Goal: Task Accomplishment & Management: Manage account settings

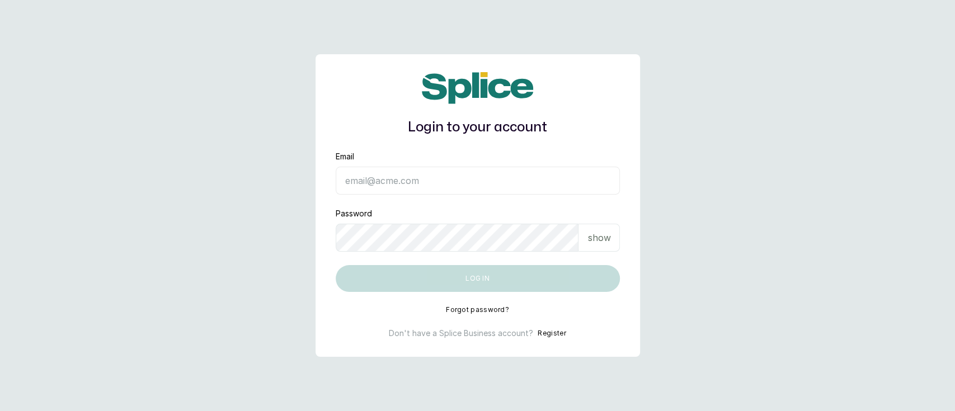
click at [497, 185] on input "Email" at bounding box center [478, 181] width 284 height 28
type input "[EMAIL_ADDRESS][DOMAIN_NAME]"
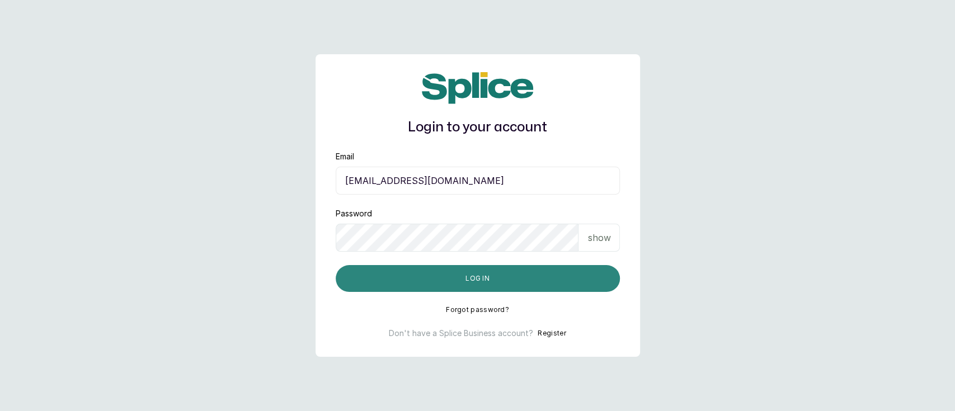
click at [461, 276] on button "Log in" at bounding box center [478, 278] width 284 height 27
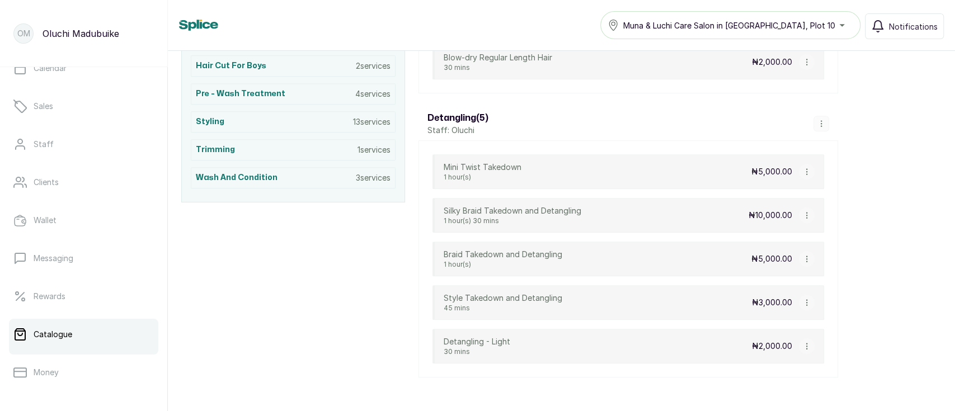
scroll to position [349, 0]
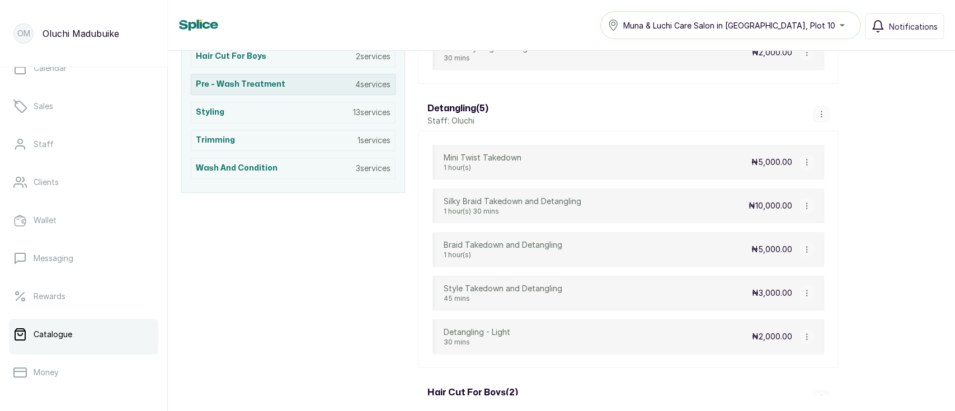
click at [344, 82] on div "Pre - Wash Treatment 4 services" at bounding box center [293, 84] width 205 height 21
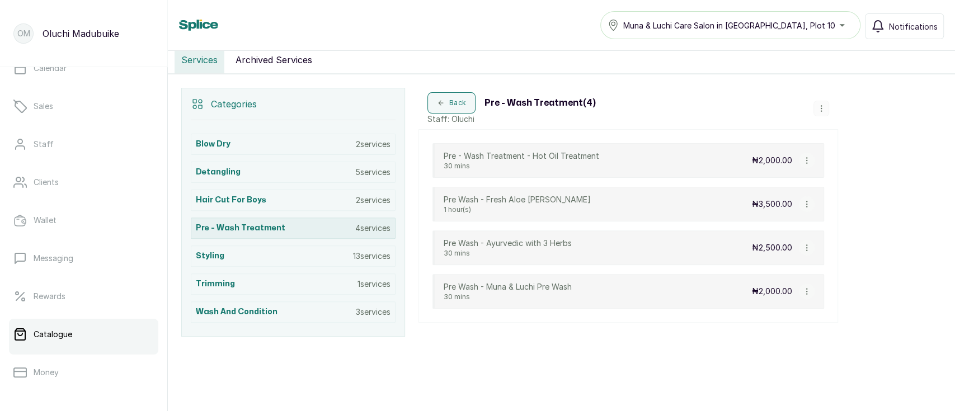
scroll to position [203, 0]
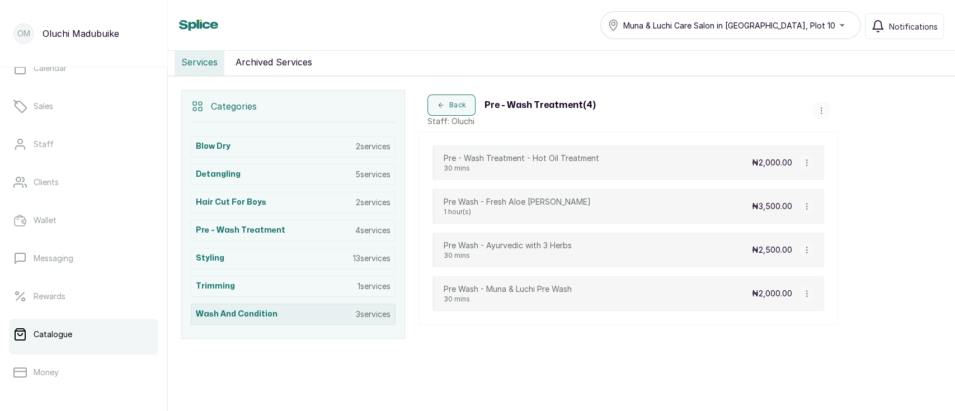
click at [358, 309] on p "3 services" at bounding box center [373, 314] width 35 height 11
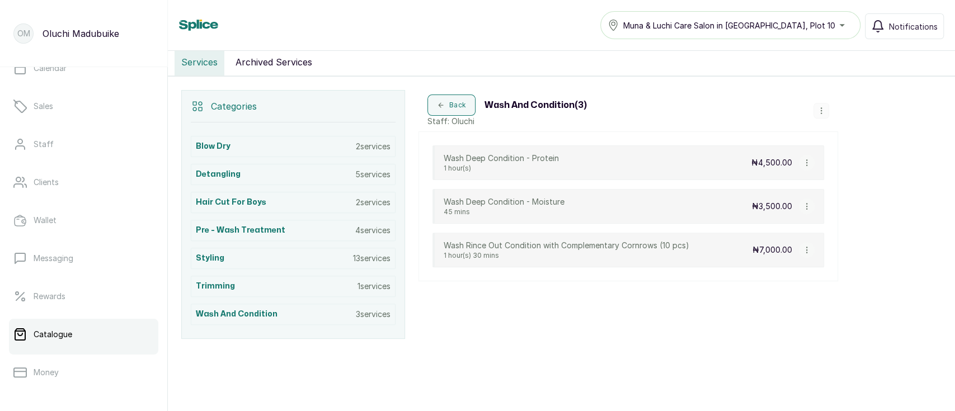
click at [805, 203] on icon "button" at bounding box center [807, 207] width 8 height 8
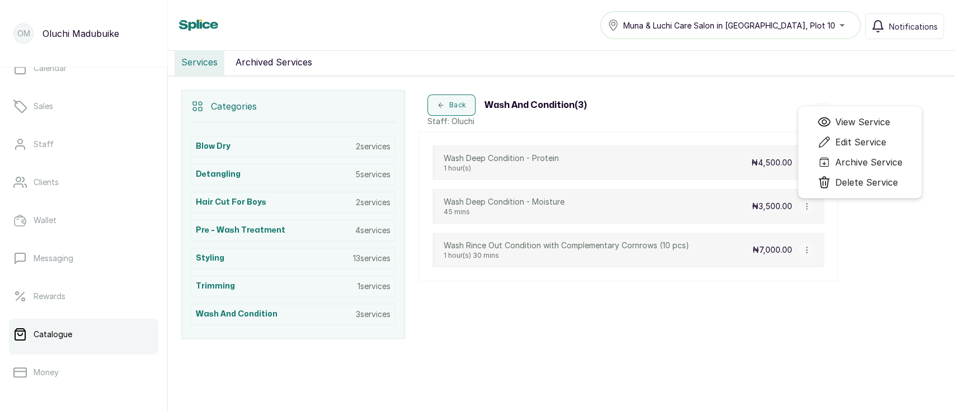
click at [793, 162] on div "₦4,500.00" at bounding box center [783, 163] width 63 height 16
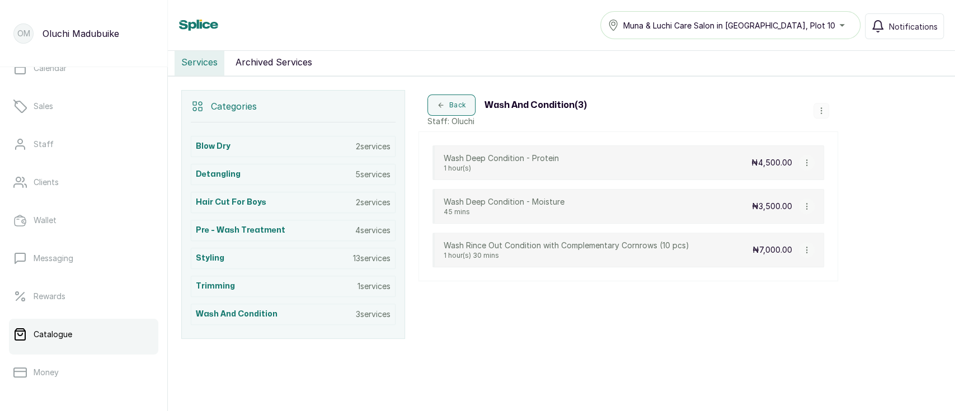
click at [807, 159] on icon "button" at bounding box center [807, 163] width 8 height 8
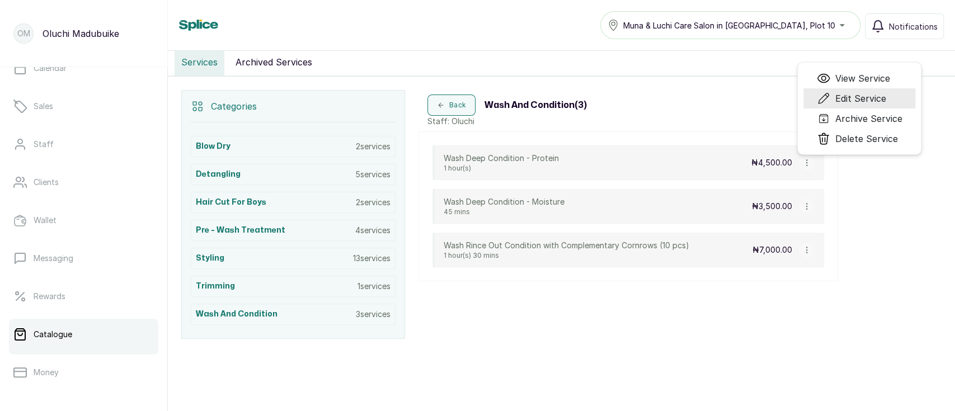
click at [820, 92] on icon "Menu" at bounding box center [823, 98] width 13 height 13
select select "starting_at"
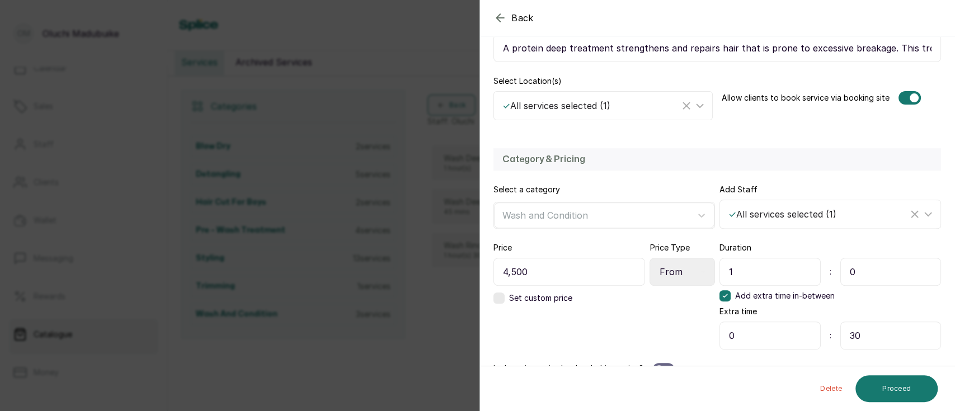
scroll to position [236, 0]
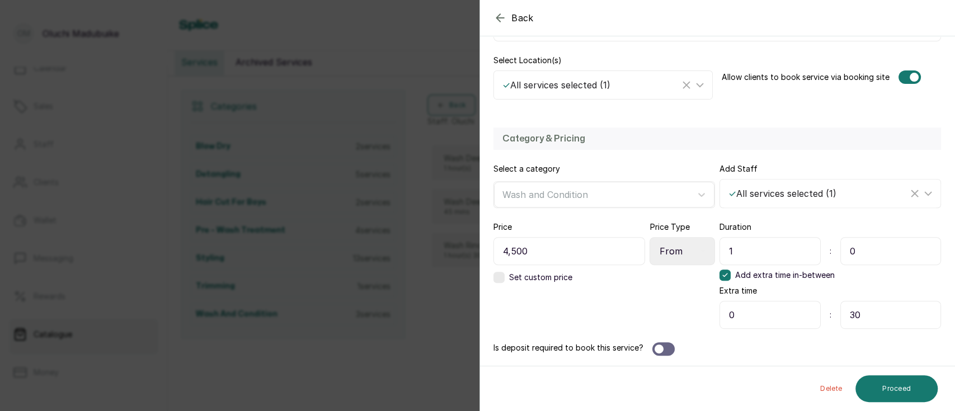
drag, startPoint x: 551, startPoint y: 252, endPoint x: 427, endPoint y: 243, distance: 124.6
click at [427, 243] on div "Back Service Edit Service Edit the details of this service Service details Inst…" at bounding box center [477, 205] width 955 height 411
type input "15,000"
click at [664, 249] on select "Select Price Type Fixed From" at bounding box center [682, 251] width 65 height 28
select select "fixed"
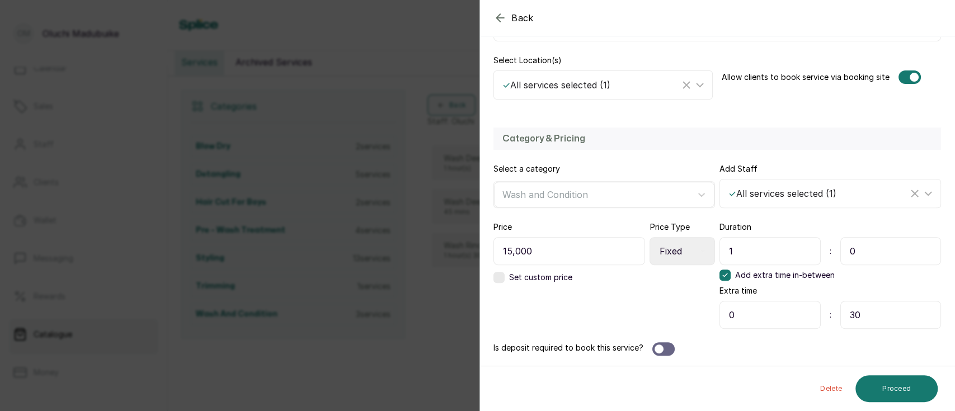
click at [650, 237] on select "Select Price Type Fixed From" at bounding box center [682, 251] width 65 height 28
click at [891, 388] on button "Proceed" at bounding box center [897, 389] width 82 height 27
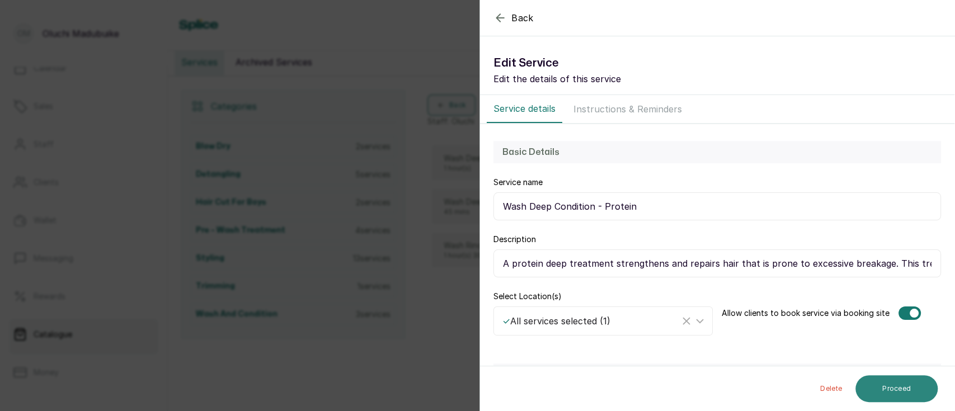
select select "weeks"
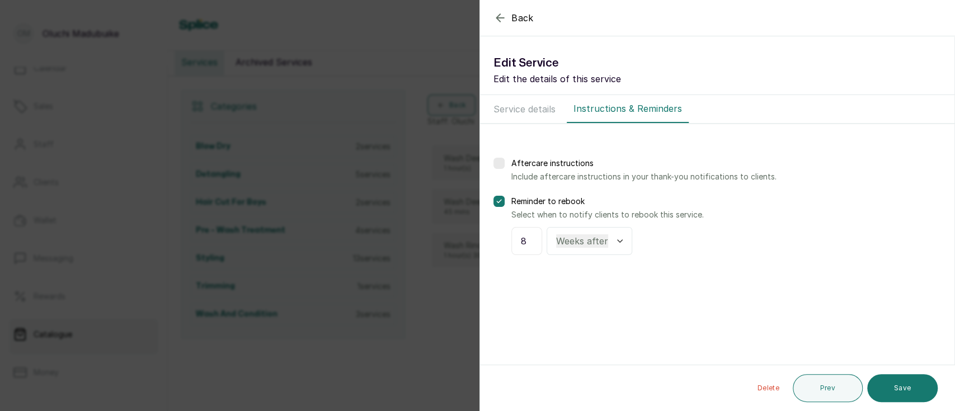
click at [891, 388] on button "Save" at bounding box center [903, 388] width 71 height 28
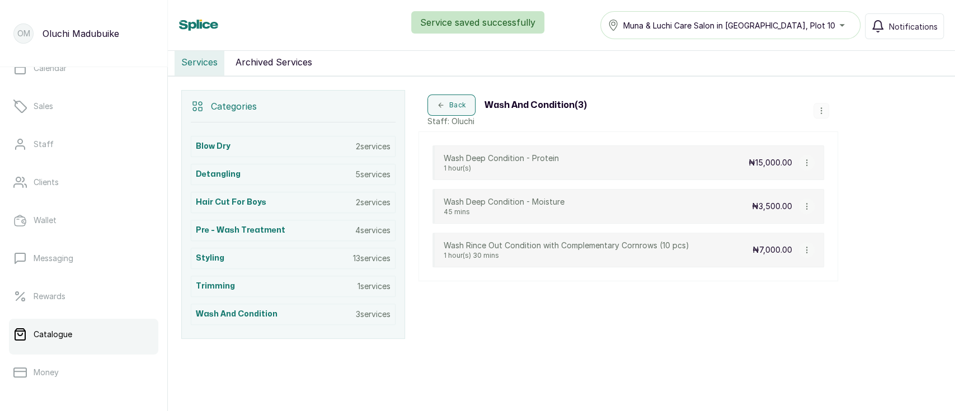
click at [806, 205] on icon "button" at bounding box center [807, 207] width 8 height 8
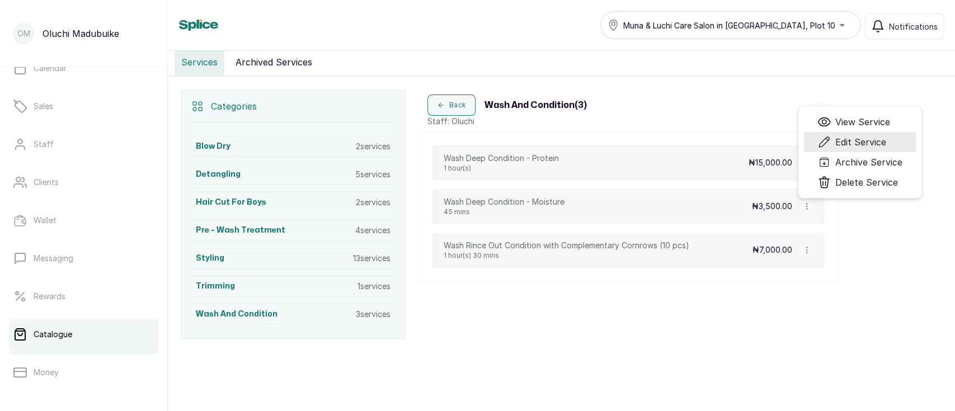
click at [842, 144] on span "Edit Service" at bounding box center [861, 141] width 51 height 13
select select "starting_at"
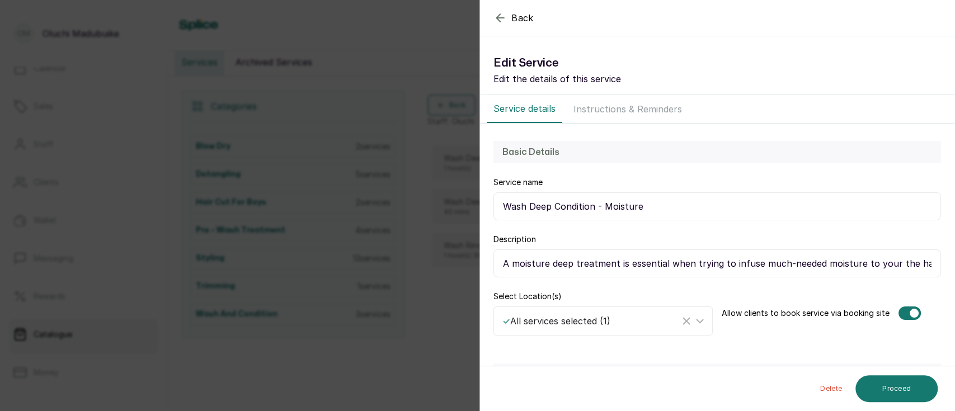
scroll to position [190, 0]
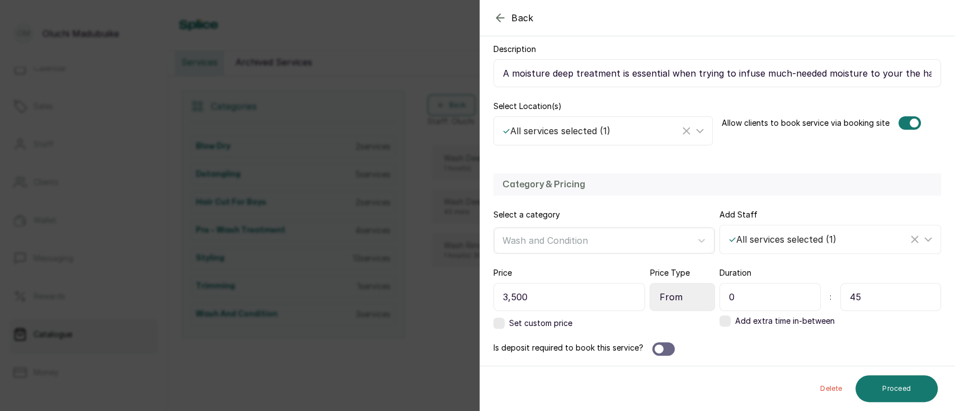
drag, startPoint x: 536, startPoint y: 296, endPoint x: 452, endPoint y: 293, distance: 84.0
click at [452, 293] on div "Back Service Edit Service Edit the details of this service Service details Inst…" at bounding box center [477, 205] width 955 height 411
type input "10,000"
click at [674, 303] on select "Select Price Type Fixed From" at bounding box center [682, 297] width 65 height 28
select select "fixed"
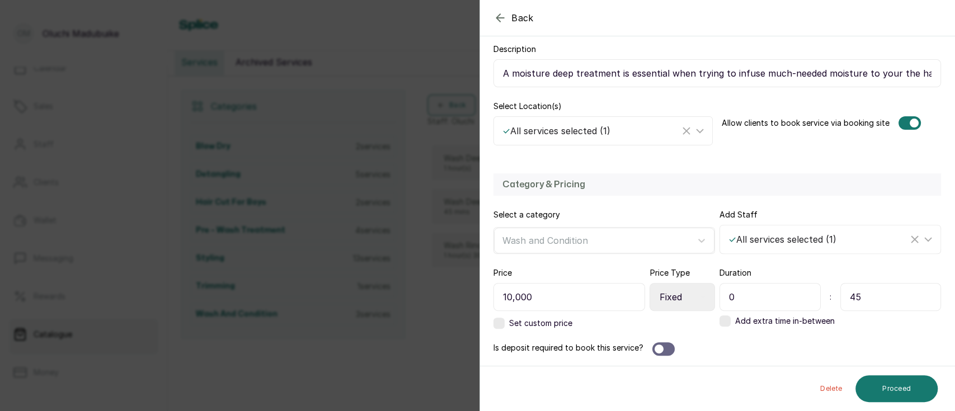
click at [650, 283] on select "Select Price Type Fixed From" at bounding box center [682, 297] width 65 height 28
click at [884, 386] on button "Proceed" at bounding box center [897, 389] width 82 height 27
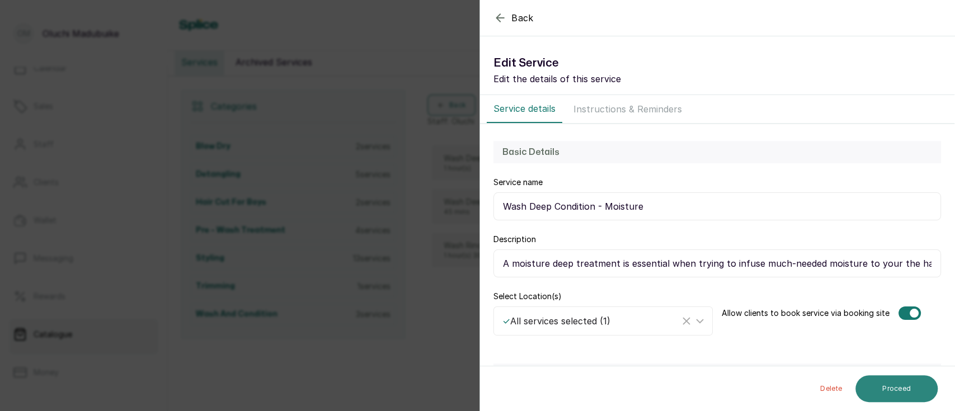
select select "weeks"
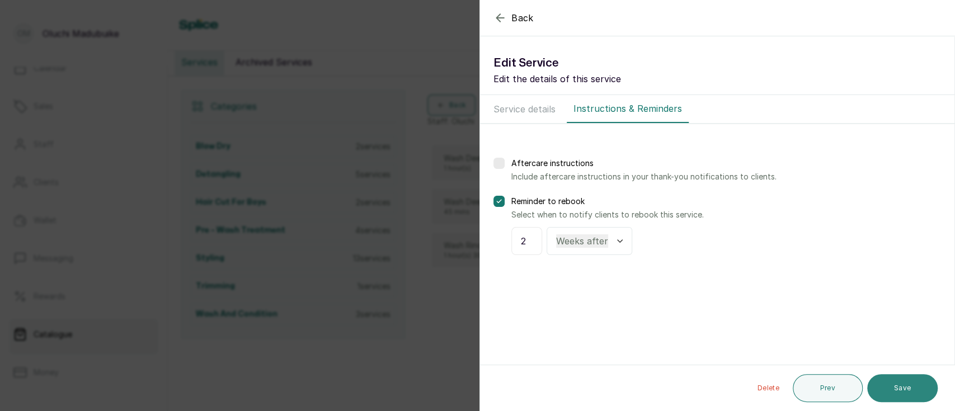
click at [888, 387] on button "Save" at bounding box center [903, 388] width 71 height 28
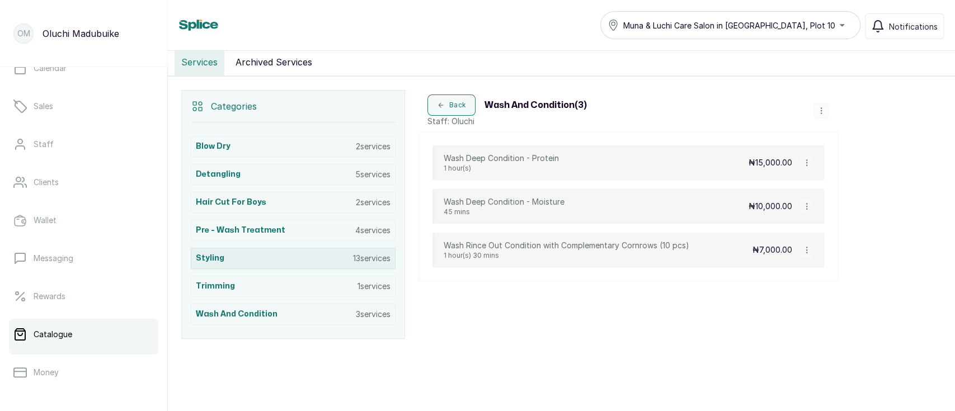
click at [311, 262] on div "Styling 13 services" at bounding box center [293, 258] width 205 height 21
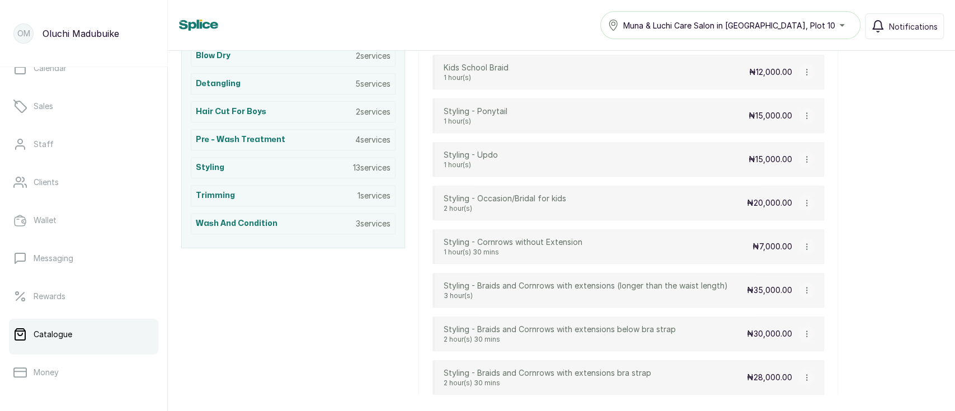
scroll to position [313, 0]
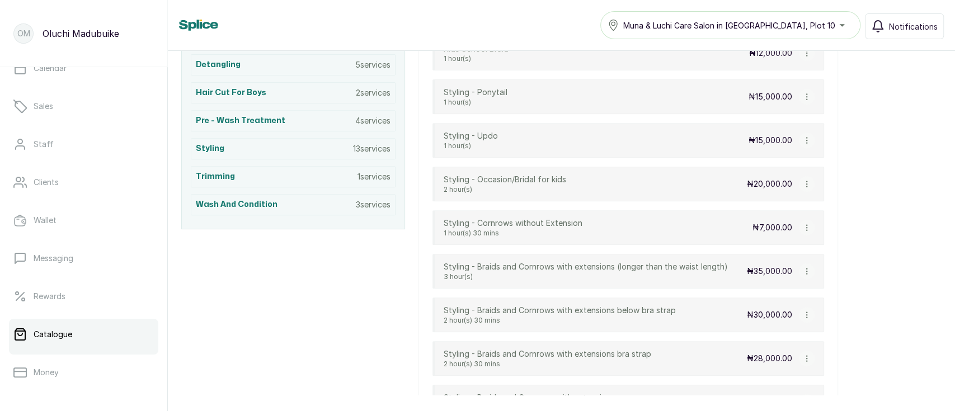
click at [809, 224] on icon "button" at bounding box center [807, 228] width 8 height 8
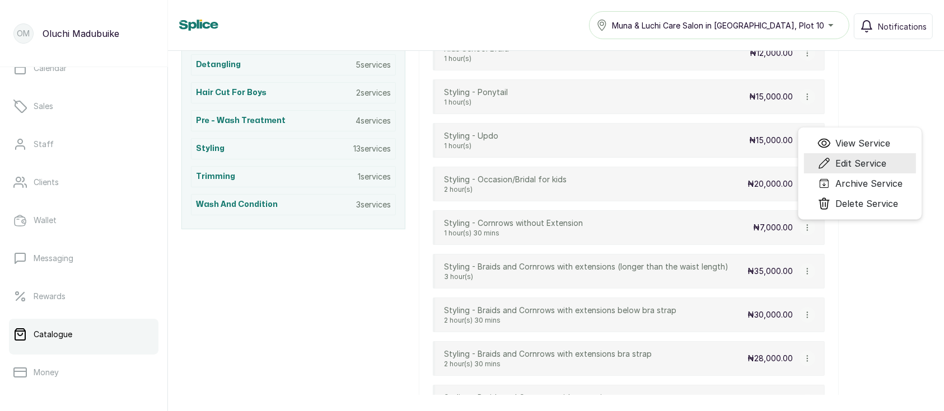
click at [849, 165] on span "Edit Service" at bounding box center [860, 163] width 51 height 13
select select "fixed"
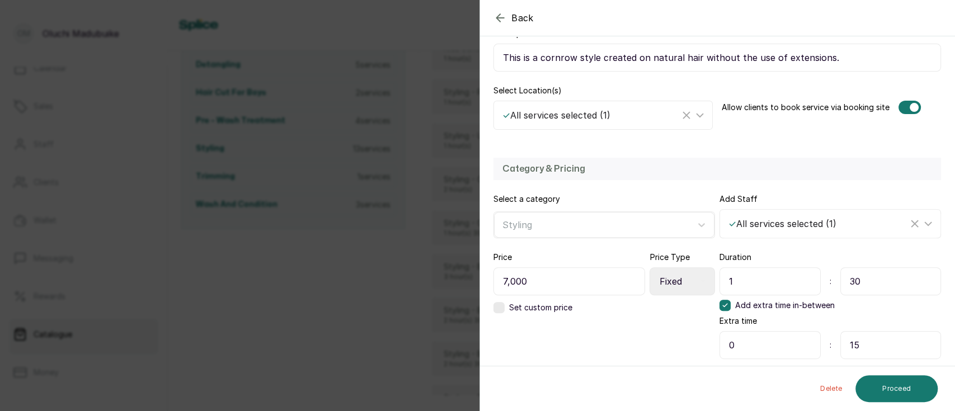
scroll to position [224, 0]
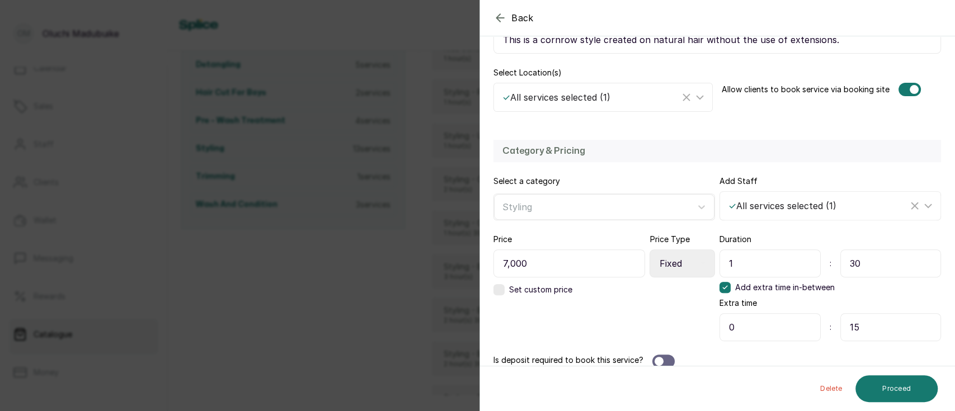
click at [504, 259] on input "7,000" at bounding box center [570, 264] width 152 height 28
click at [508, 264] on input "7,000" at bounding box center [570, 264] width 152 height 28
type input "0"
type input "10,000"
click at [694, 263] on select "Select Price Type Fixed From" at bounding box center [682, 264] width 65 height 28
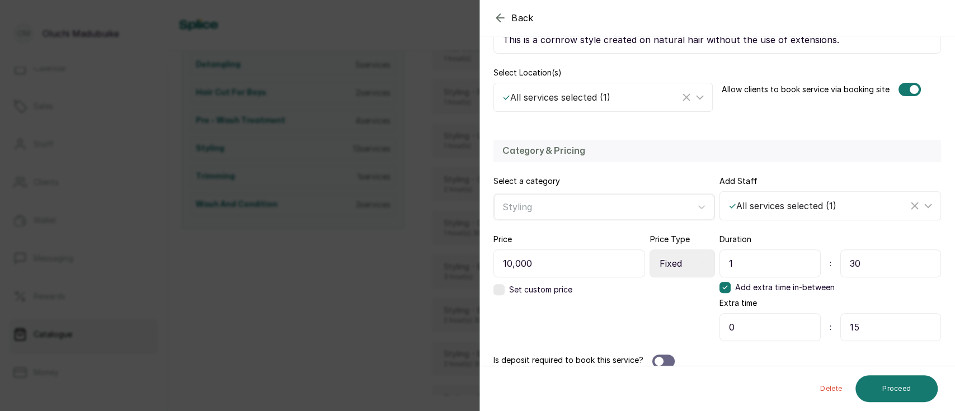
select select "starting_at"
click at [650, 250] on select "Select Price Type Fixed From" at bounding box center [682, 264] width 65 height 28
click at [886, 392] on button "Proceed" at bounding box center [897, 389] width 82 height 27
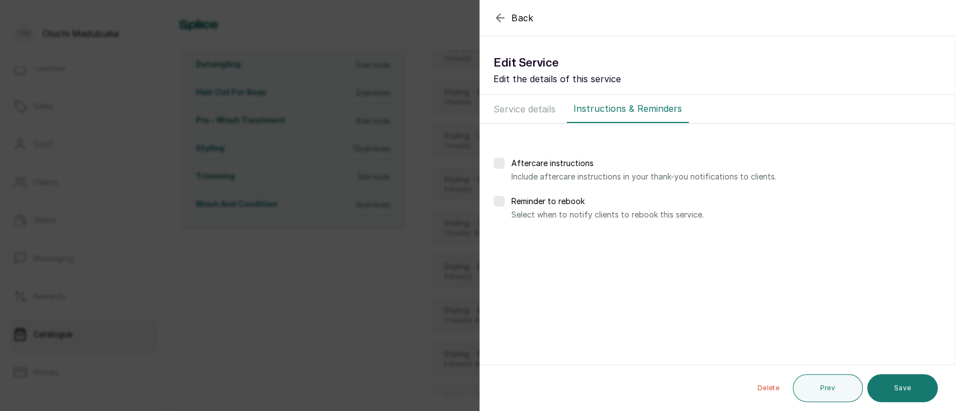
click at [886, 392] on button "Save" at bounding box center [903, 388] width 71 height 28
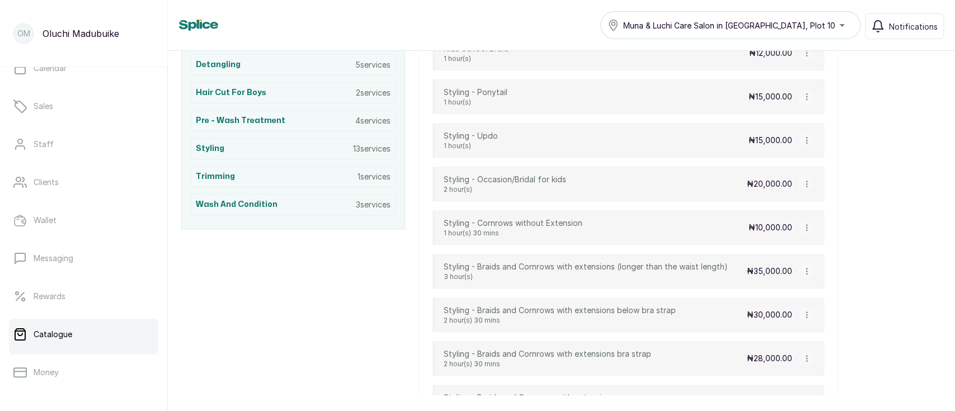
click at [805, 313] on icon "button" at bounding box center [807, 315] width 8 height 8
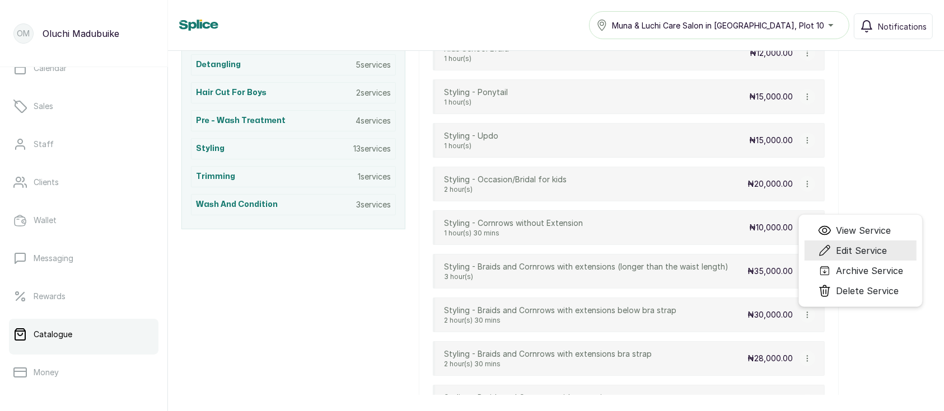
click at [845, 246] on span "Edit Service" at bounding box center [861, 250] width 51 height 13
select select "fixed"
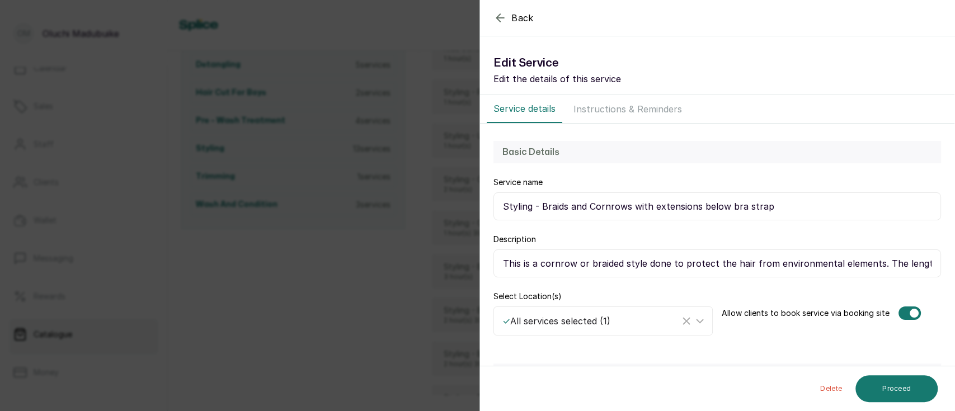
drag, startPoint x: 775, startPoint y: 204, endPoint x: 702, endPoint y: 208, distance: 73.4
click at [702, 208] on input "Styling - Braids and Cornrows with extensions below bra strap" at bounding box center [718, 207] width 448 height 28
type input "Styling - Braids and Cornrows with extensions waist length"
click at [874, 263] on input "This is a cornrow or braided style done to protect the hair from environmental …" at bounding box center [718, 264] width 448 height 28
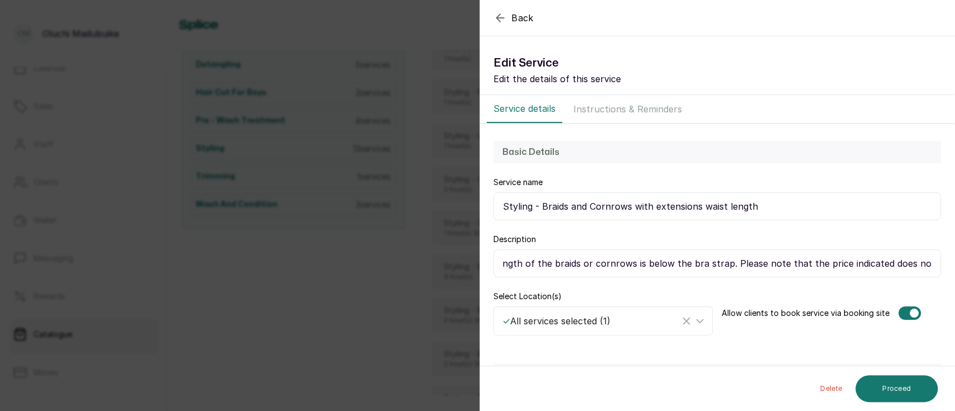
click at [706, 265] on input "This is a cornrow or braided style done to protect the hair from environmental …" at bounding box center [718, 264] width 448 height 28
click at [832, 265] on input "This is a cornrow or braided style done to protect the hair from environmental …" at bounding box center [718, 264] width 448 height 28
type input "This is a cornrow or braided style done to protect the hair from environmental …"
click at [879, 395] on button "Proceed" at bounding box center [897, 389] width 82 height 27
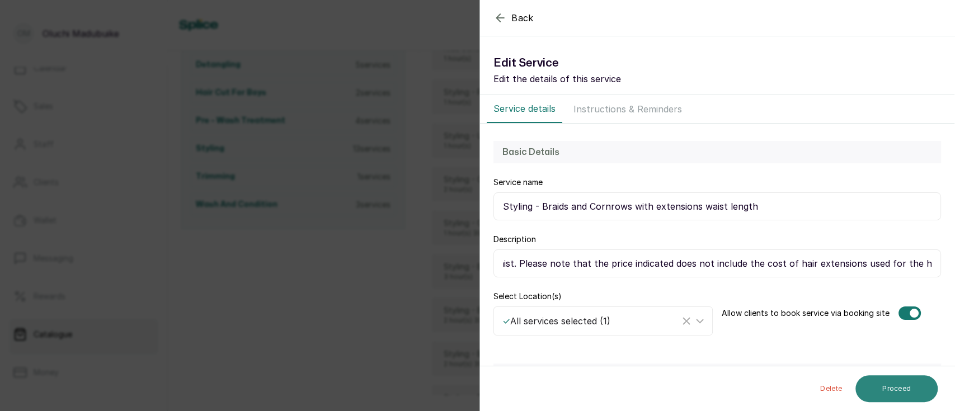
scroll to position [0, 0]
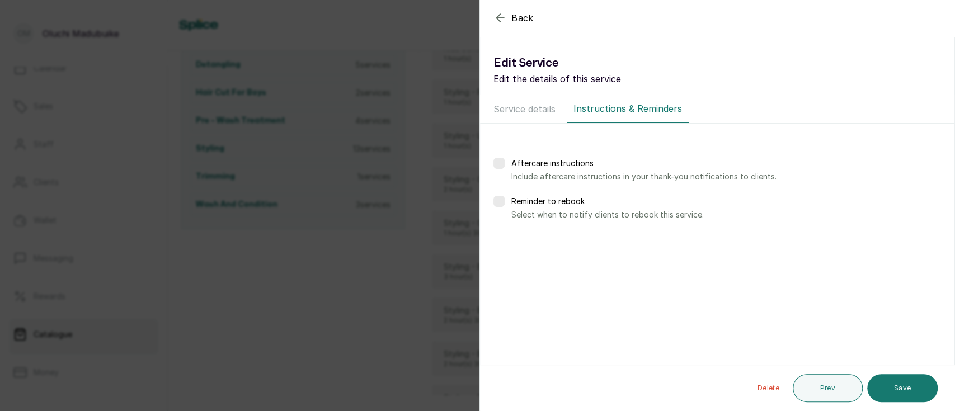
click at [879, 395] on button "Save" at bounding box center [903, 388] width 71 height 28
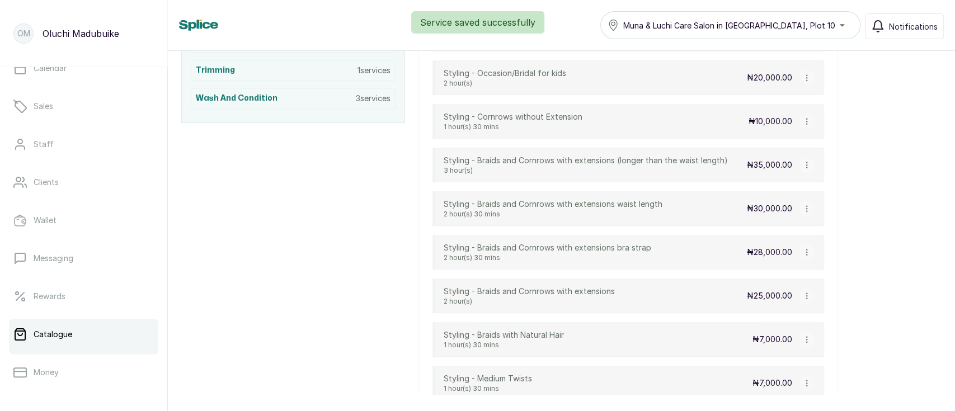
scroll to position [438, 0]
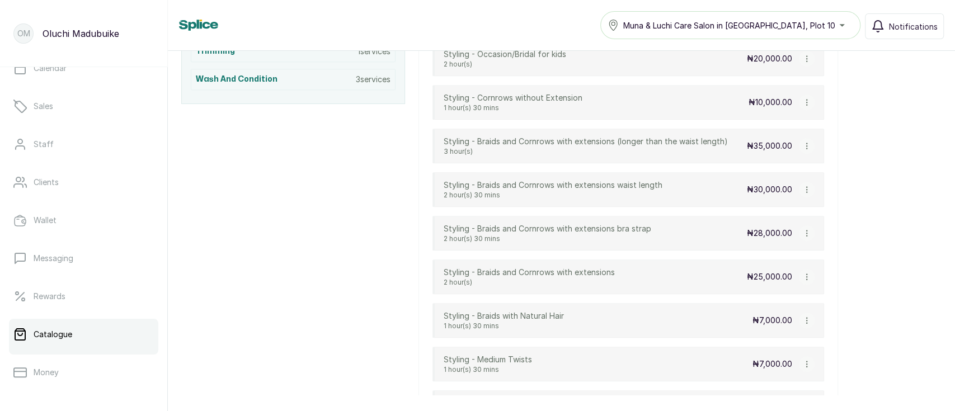
click at [804, 320] on icon "button" at bounding box center [807, 321] width 8 height 8
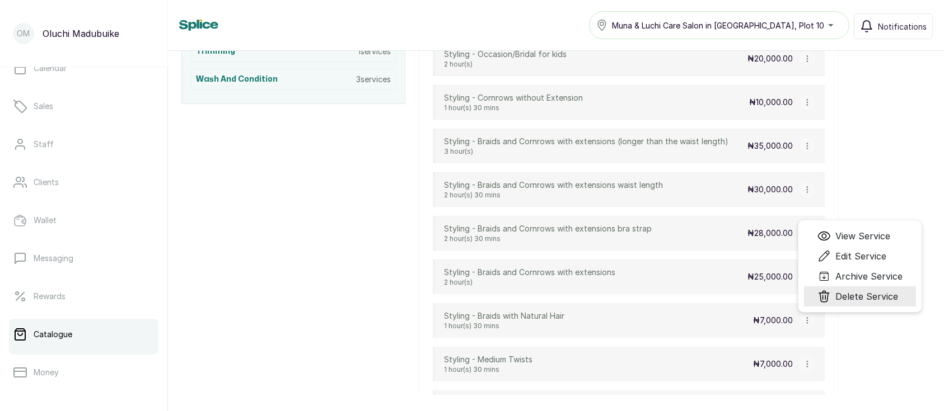
click at [845, 294] on span "Delete Service" at bounding box center [866, 296] width 63 height 13
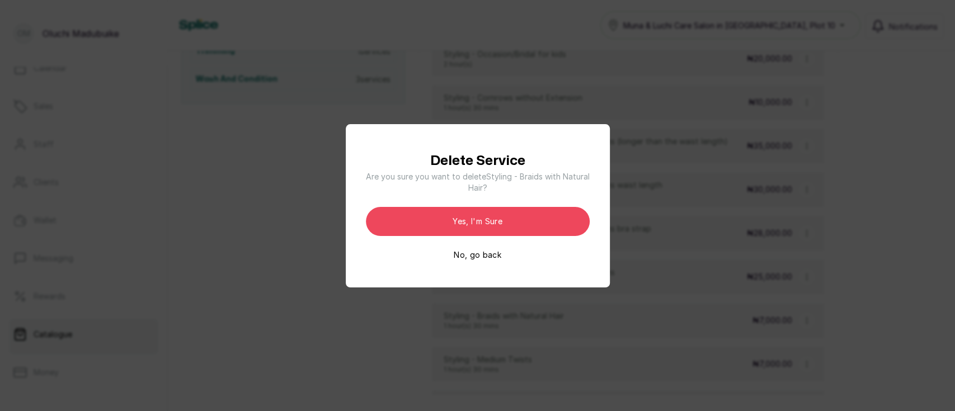
click at [495, 256] on button "No, go back" at bounding box center [478, 255] width 48 height 11
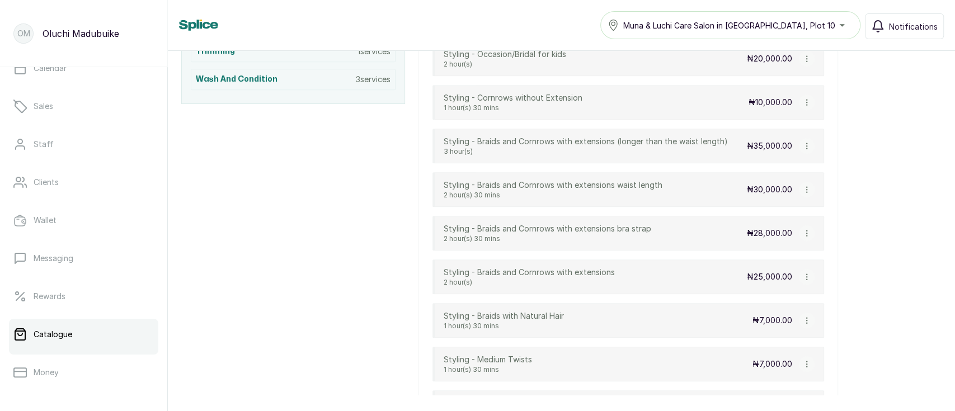
click at [806, 317] on icon "button" at bounding box center [807, 321] width 8 height 8
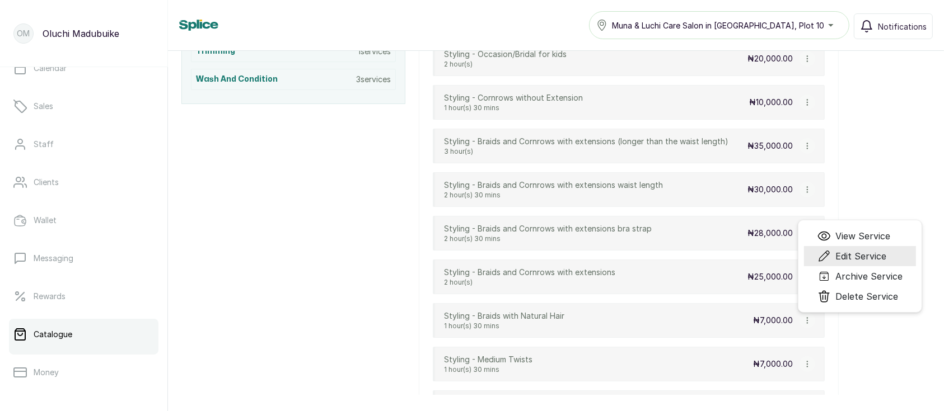
click at [841, 257] on span "Edit Service" at bounding box center [860, 256] width 51 height 13
select select "fixed"
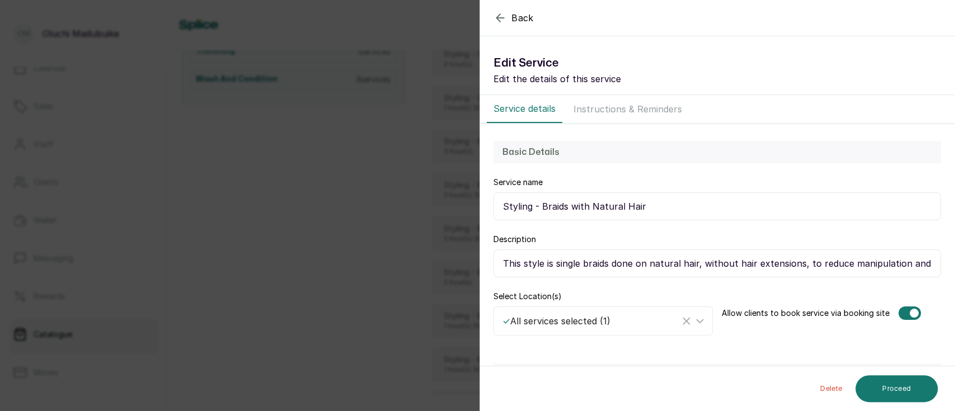
drag, startPoint x: 502, startPoint y: 265, endPoint x: 756, endPoint y: 284, distance: 255.4
click at [756, 284] on div "Basic Details Service name Styling - Braids with Natural Hair Description This …" at bounding box center [717, 238] width 475 height 228
click at [501, 20] on icon "button" at bounding box center [500, 17] width 13 height 13
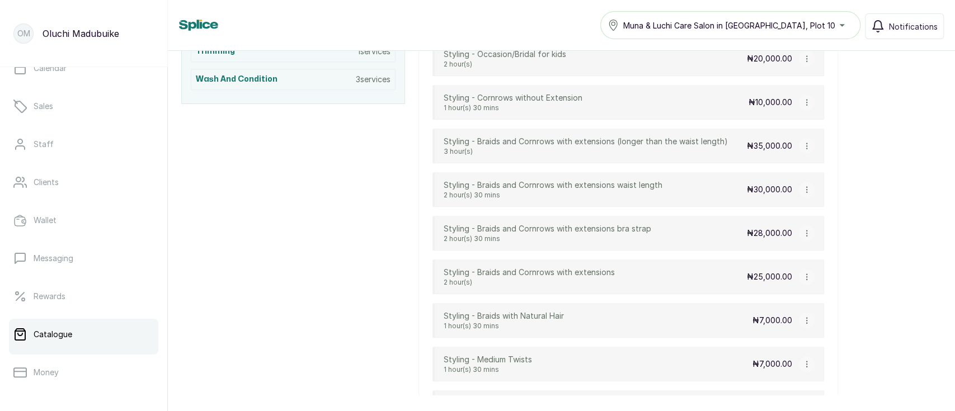
click at [809, 325] on button "button" at bounding box center [807, 321] width 16 height 16
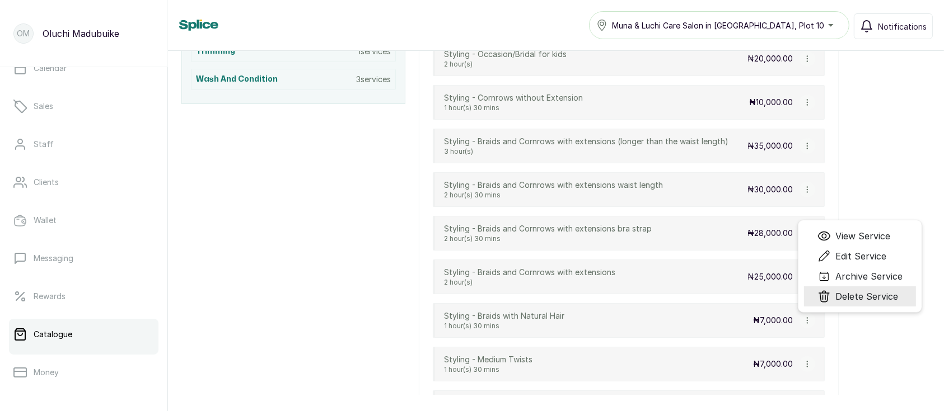
click at [854, 293] on span "Delete Service" at bounding box center [866, 296] width 63 height 13
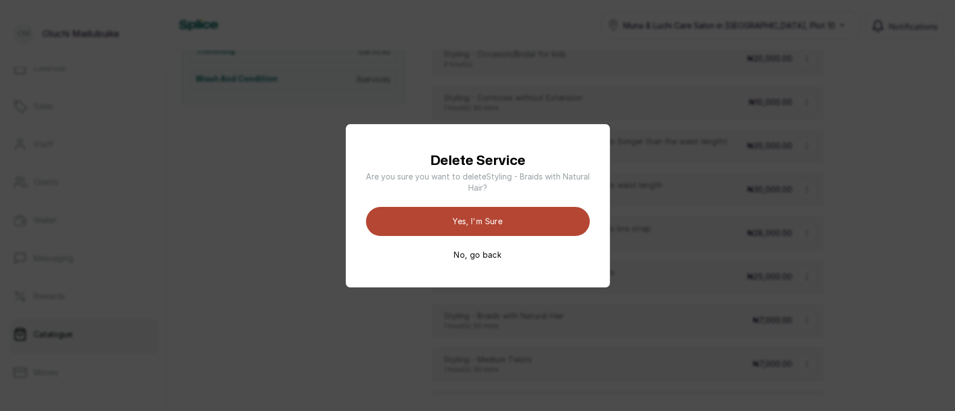
click at [494, 217] on button "Yes, I'm sure" at bounding box center [478, 221] width 224 height 29
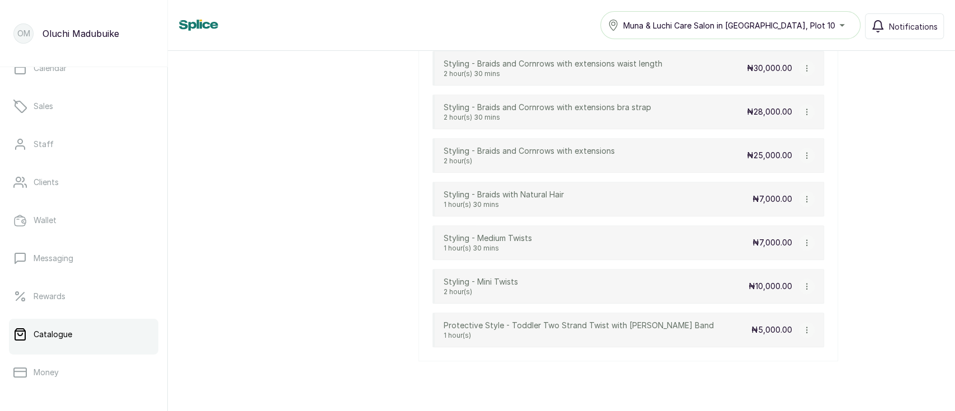
scroll to position [564, 0]
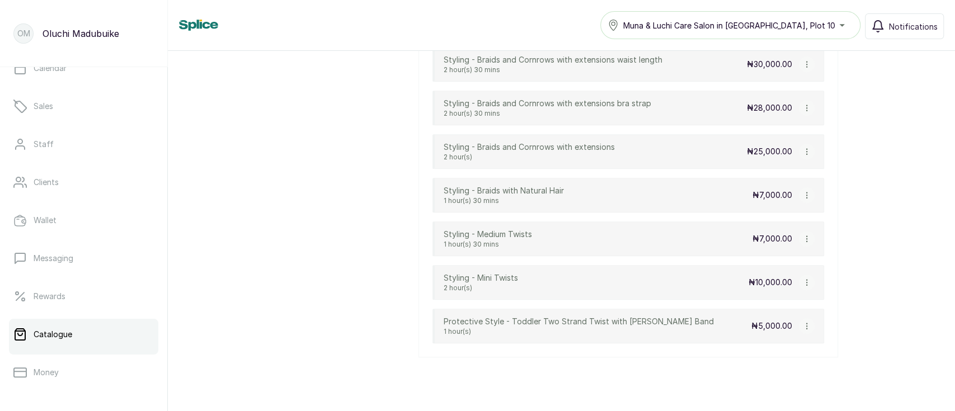
click at [810, 238] on icon "button" at bounding box center [807, 239] width 8 height 8
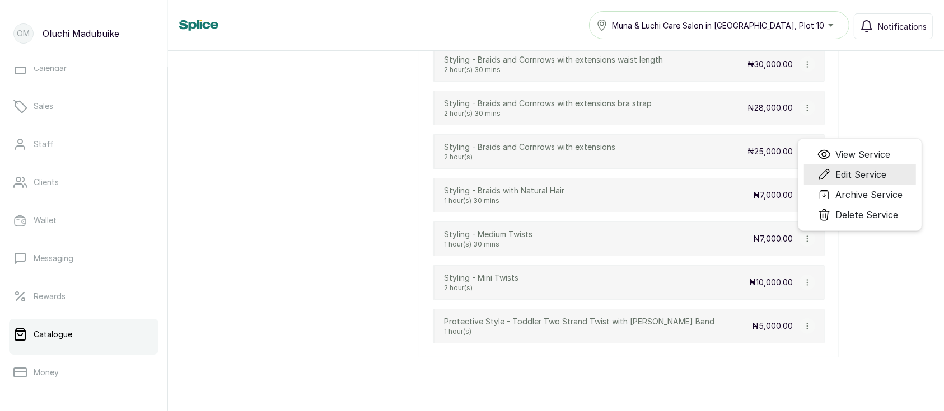
click at [863, 174] on span "Edit Service" at bounding box center [860, 174] width 51 height 13
select select "starting_at"
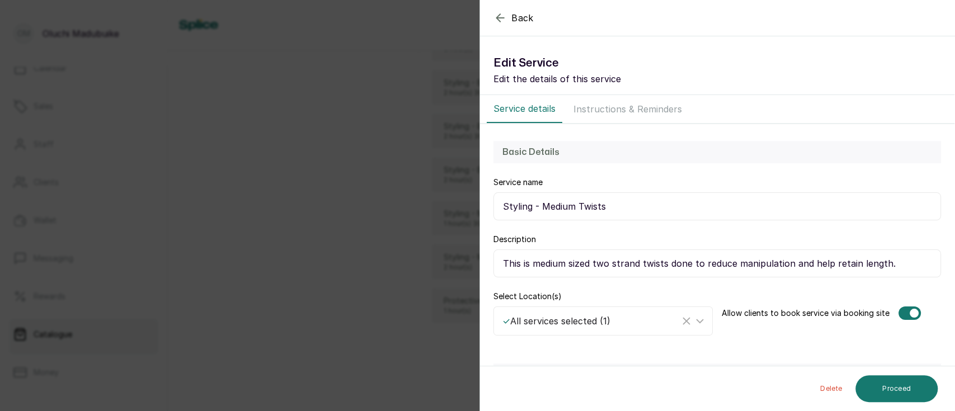
scroll to position [538, 0]
click at [668, 262] on input "This is medium sized two strand twists done to reduce manipulation and help ret…" at bounding box center [718, 264] width 448 height 28
click at [786, 259] on input "This is medium sized two strand twists and braids done to reduce manipulation a…" at bounding box center [718, 264] width 448 height 28
type input "This is medium sized two strand twists and braids done to reduce manipulation a…"
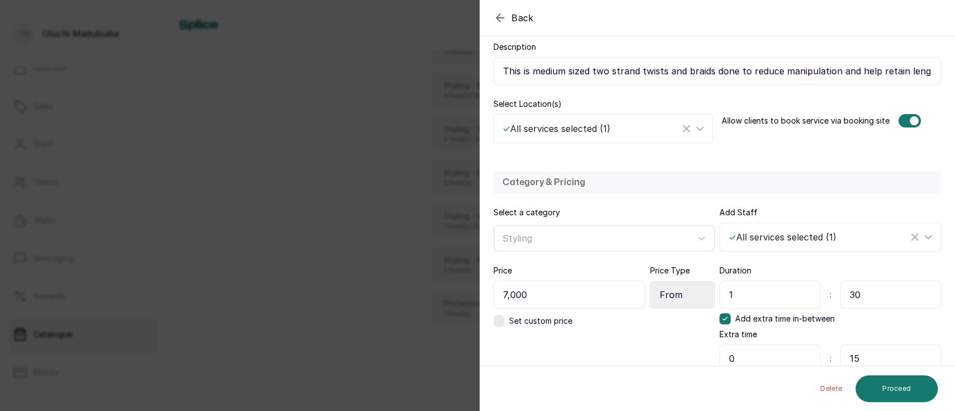
scroll to position [236, 0]
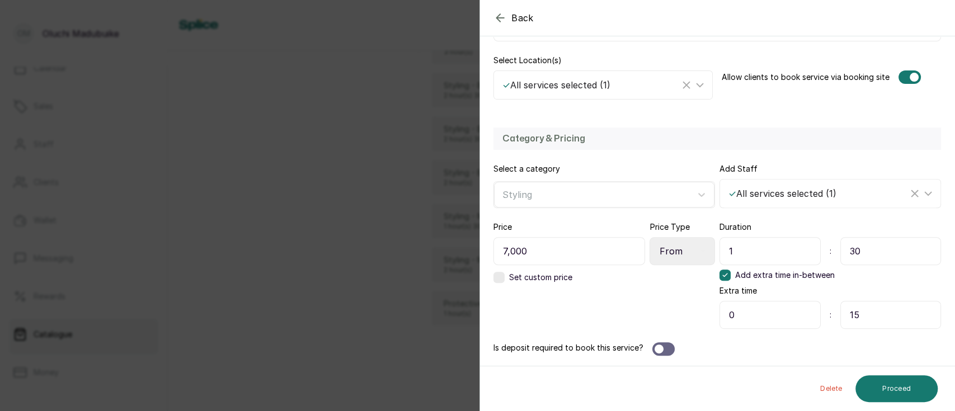
click at [507, 253] on input "7,000" at bounding box center [570, 251] width 152 height 28
drag, startPoint x: 541, startPoint y: 253, endPoint x: 476, endPoint y: 250, distance: 65.6
click at [476, 250] on div "Back Service Edit Service Edit the details of this service Service details Inst…" at bounding box center [477, 205] width 955 height 411
type input "8,000"
click at [893, 396] on button "Proceed" at bounding box center [897, 389] width 82 height 27
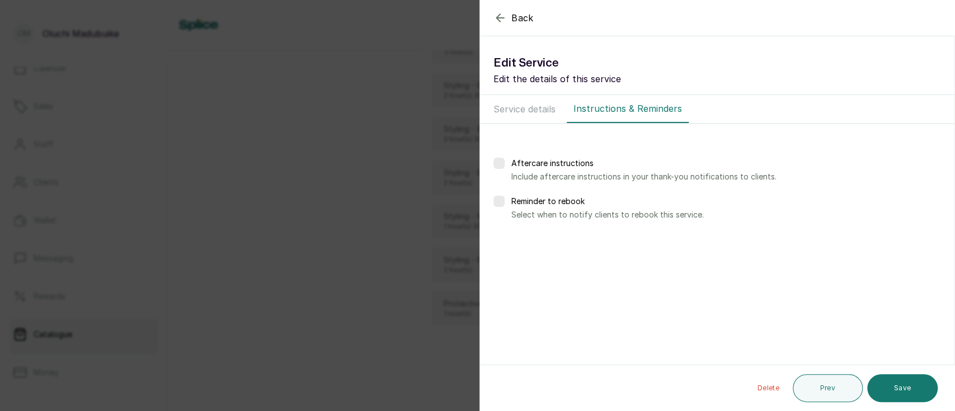
scroll to position [0, 0]
click at [893, 396] on button "Save" at bounding box center [903, 388] width 71 height 28
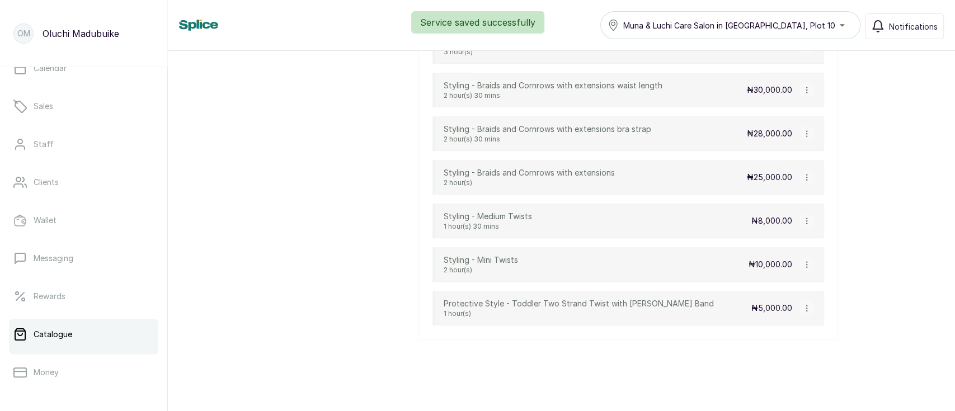
click at [809, 262] on icon "button" at bounding box center [807, 265] width 8 height 8
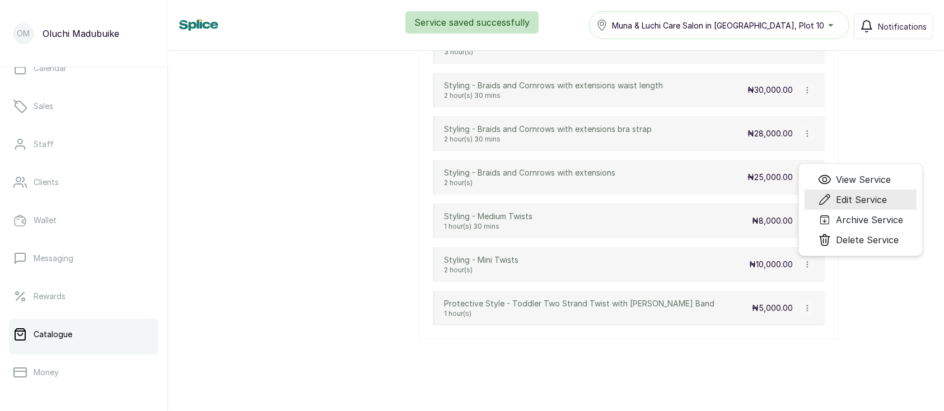
click at [849, 190] on li "Edit Service" at bounding box center [860, 200] width 112 height 20
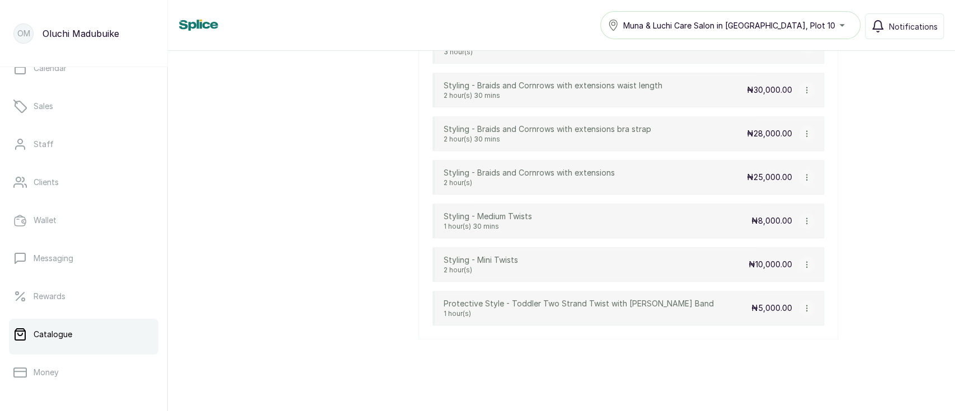
click at [804, 262] on icon "button" at bounding box center [807, 265] width 8 height 8
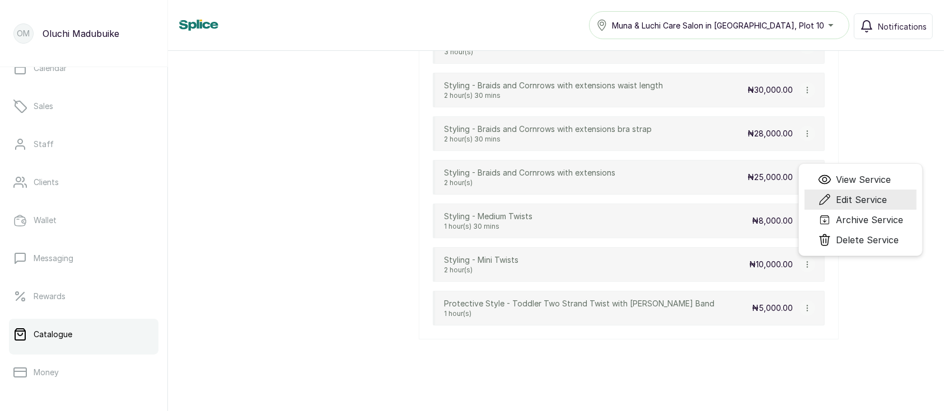
click at [872, 193] on span "Edit Service" at bounding box center [861, 199] width 51 height 13
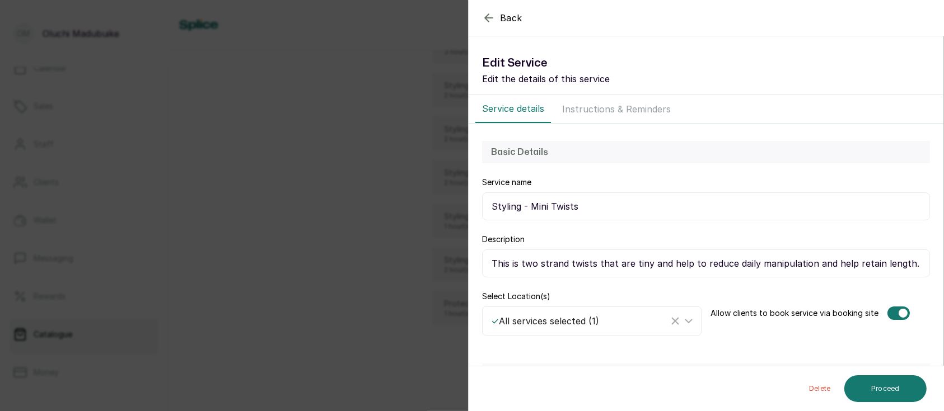
select select "fixed"
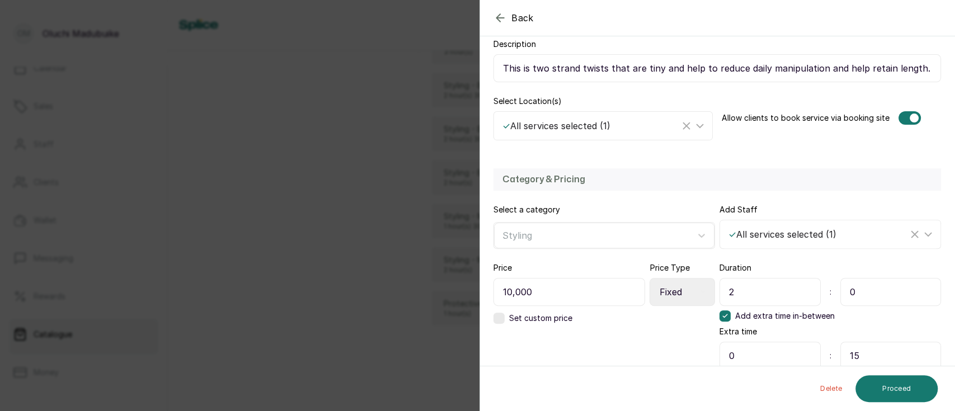
scroll to position [236, 0]
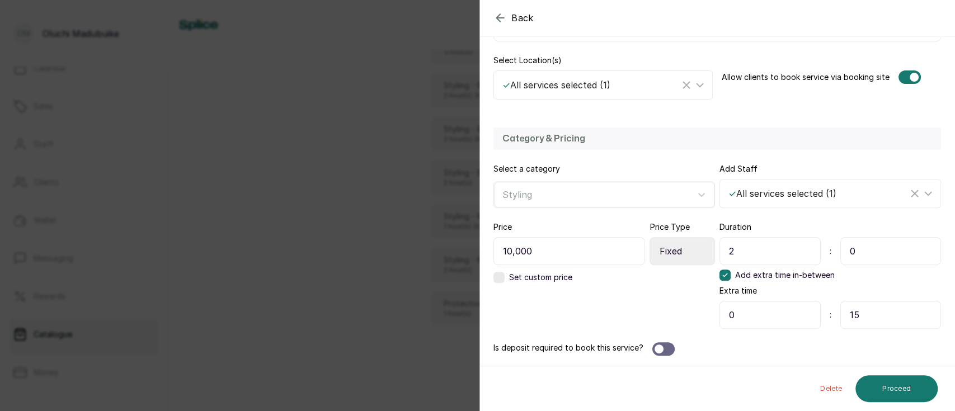
click at [510, 256] on input "10,000" at bounding box center [570, 251] width 152 height 28
type input "12,000"
click at [898, 386] on button "Proceed" at bounding box center [897, 389] width 82 height 27
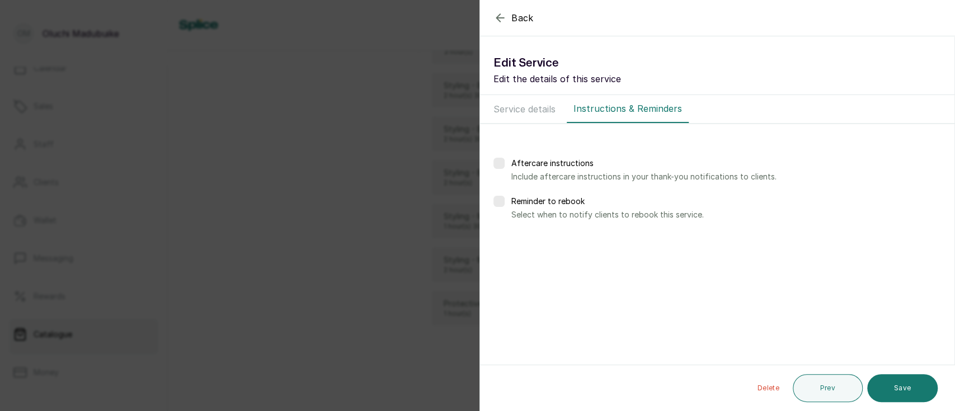
scroll to position [0, 0]
click at [898, 386] on button "Save" at bounding box center [903, 388] width 71 height 28
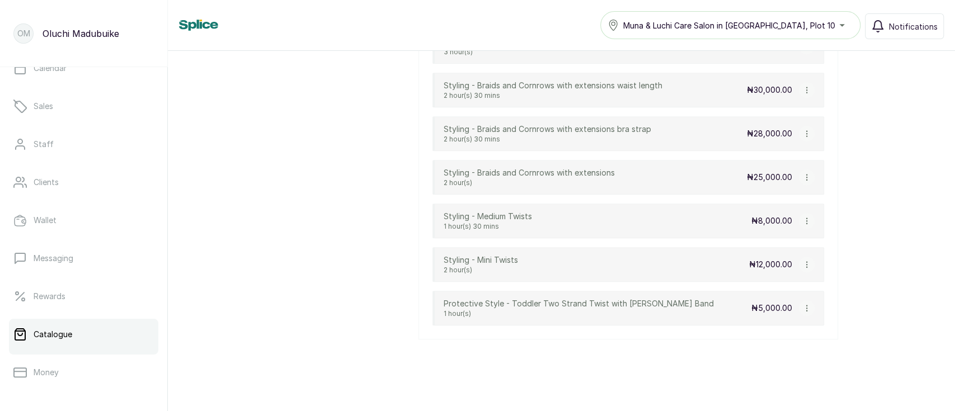
click at [809, 305] on icon "button" at bounding box center [807, 309] width 8 height 8
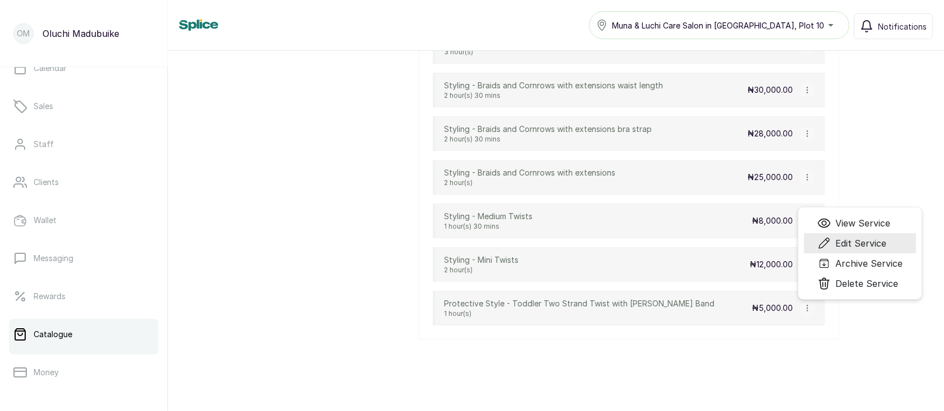
click at [853, 242] on span "Edit Service" at bounding box center [860, 243] width 51 height 13
select select "fixed"
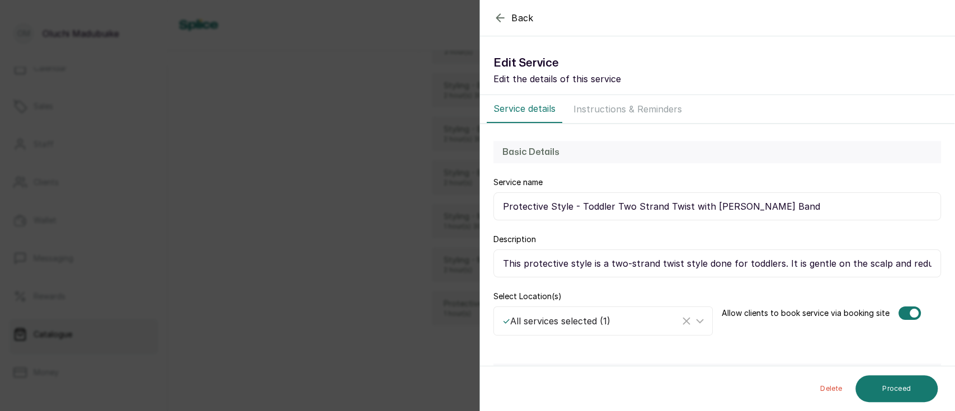
click at [779, 262] on input "This protective style is a two-strand twist style done for toddlers. It is gent…" at bounding box center [718, 264] width 448 height 28
click at [809, 204] on input "Protective Style - Toddler Two Strand Twist with Koko Rubber Band" at bounding box center [718, 207] width 448 height 28
type input "Protective Style - Toddler Two Strand Twist with Koko Rubber Band (20 pcs)"
click at [826, 262] on input "This protective style is a two-strand twist style done for toddlers. It is gent…" at bounding box center [718, 264] width 448 height 28
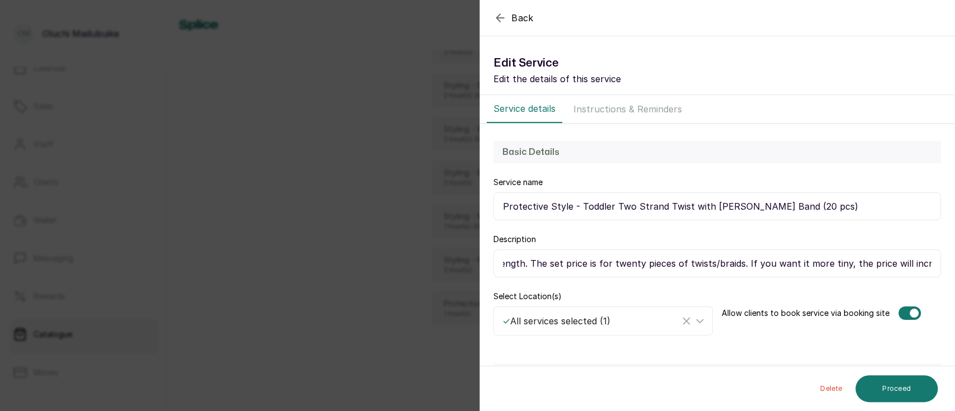
type input "This protective style is a two-strand twist style done for toddlers. It is gent…"
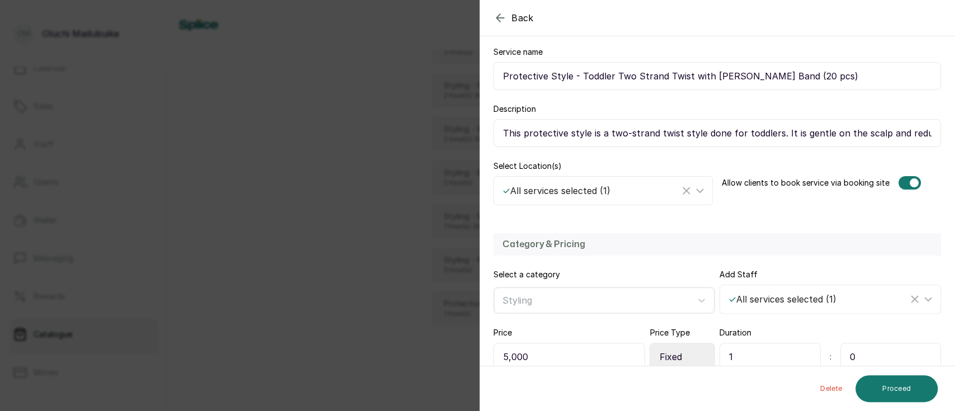
scroll to position [190, 0]
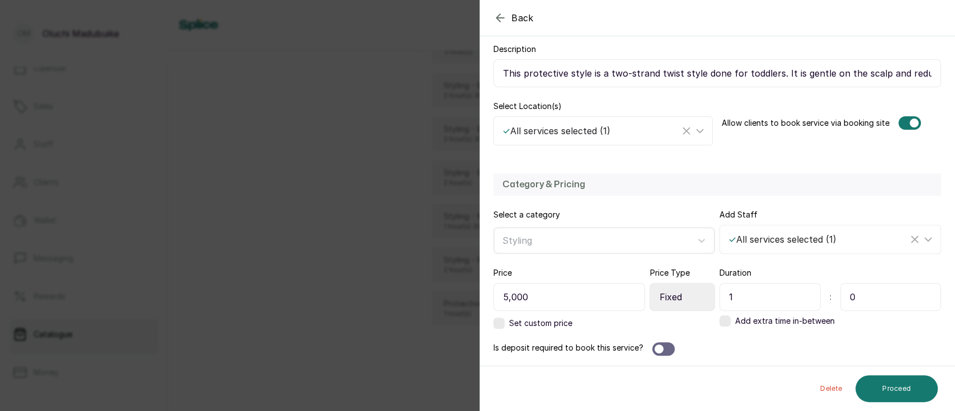
click at [546, 295] on input "5,000" at bounding box center [570, 297] width 152 height 28
click at [506, 297] on input "5,000" at bounding box center [570, 297] width 152 height 28
type input "0"
type input "7,000"
click at [877, 395] on button "Proceed" at bounding box center [897, 389] width 82 height 27
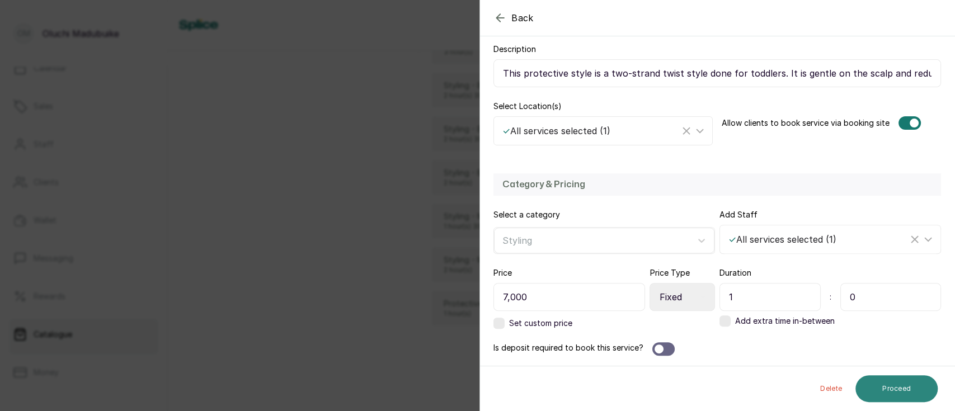
select select "weeks"
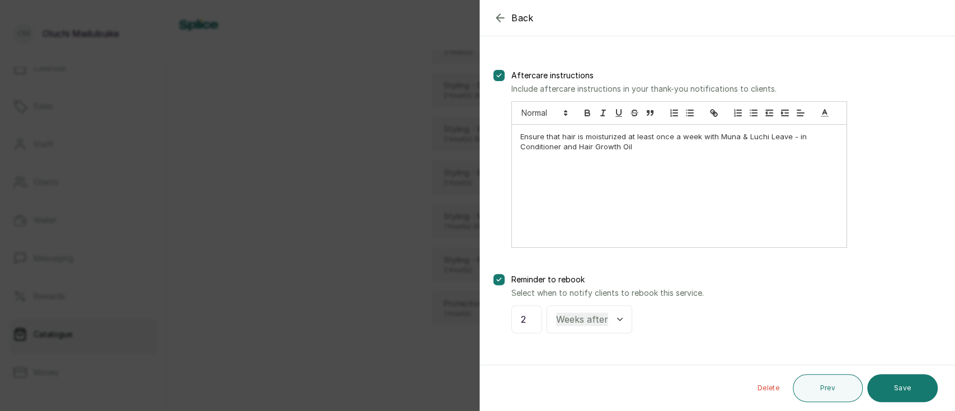
scroll to position [88, 0]
click at [877, 395] on button "Save" at bounding box center [903, 388] width 71 height 28
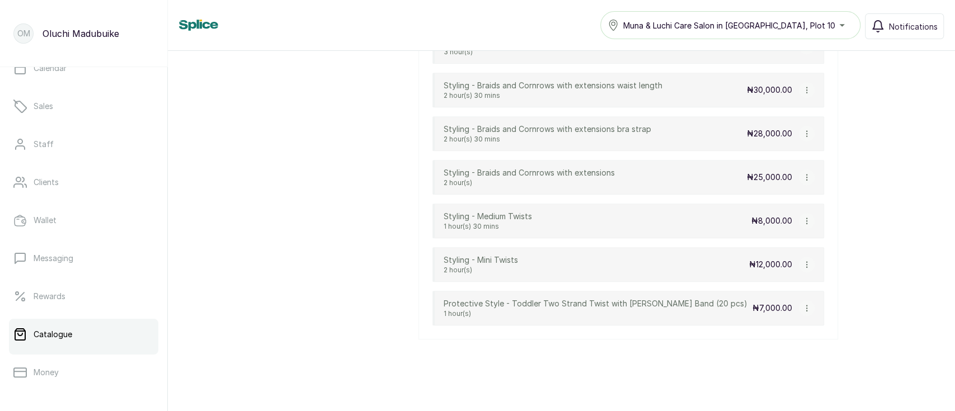
drag, startPoint x: 818, startPoint y: 302, endPoint x: 807, endPoint y: 307, distance: 11.5
click at [807, 307] on div "Protective Style - Toddler Two Strand Twist with Koko Rubber Band (20 pcs) 1 ho…" at bounding box center [629, 308] width 392 height 35
click at [807, 307] on icon "button" at bounding box center [807, 309] width 8 height 8
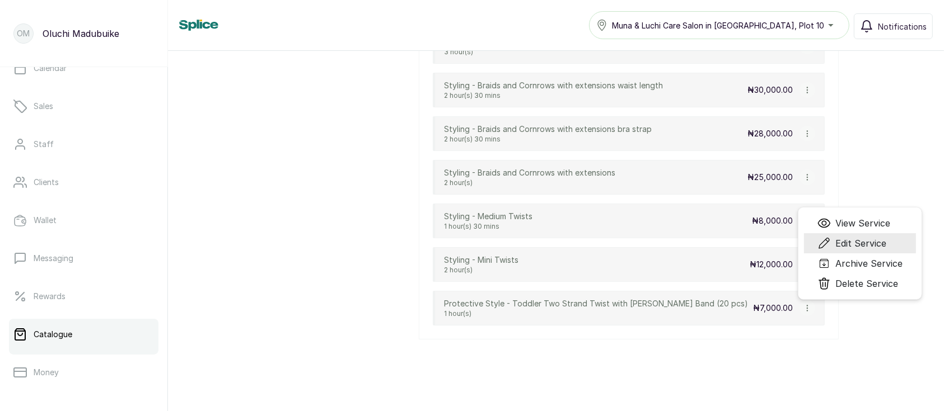
click at [842, 246] on span "Edit Service" at bounding box center [860, 243] width 51 height 13
select select "fixed"
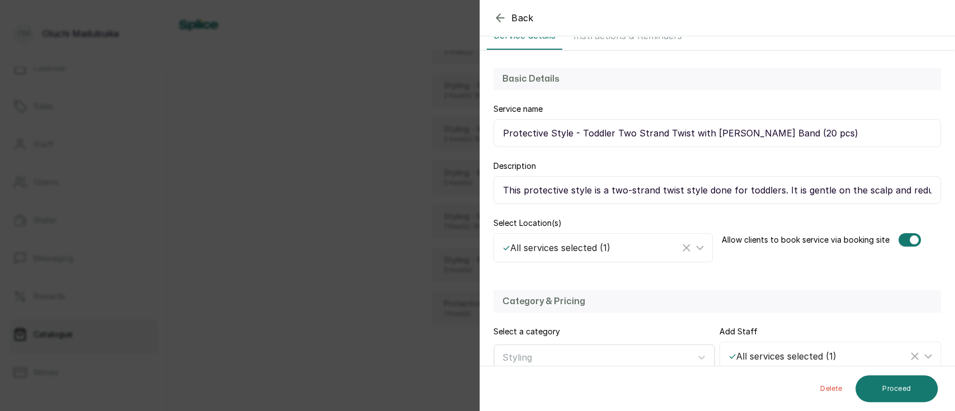
scroll to position [190, 0]
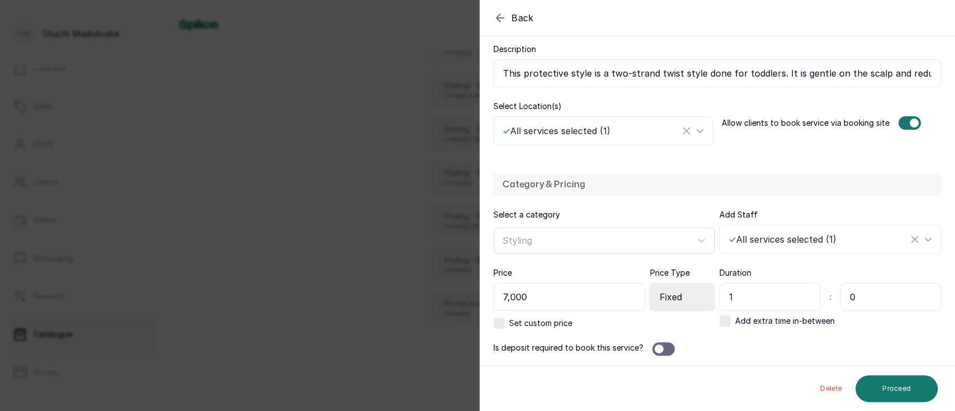
drag, startPoint x: 547, startPoint y: 290, endPoint x: 450, endPoint y: 276, distance: 98.4
click at [450, 276] on div "Back Service Edit Service Edit the details of this service Service details Inst…" at bounding box center [477, 205] width 955 height 411
type input "10,000"
click at [694, 302] on select "Select Price Type Fixed From" at bounding box center [682, 297] width 65 height 28
select select "starting_at"
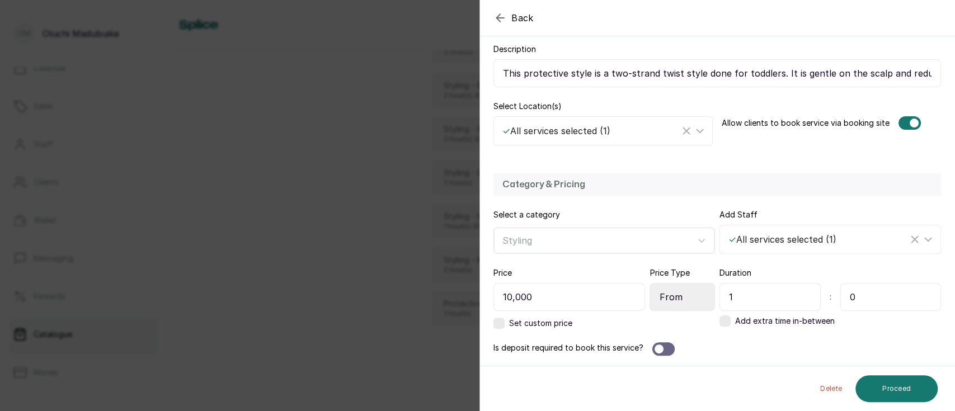
click at [650, 283] on select "Select Price Type Fixed From" at bounding box center [682, 297] width 65 height 28
click at [903, 387] on button "Proceed" at bounding box center [897, 389] width 82 height 27
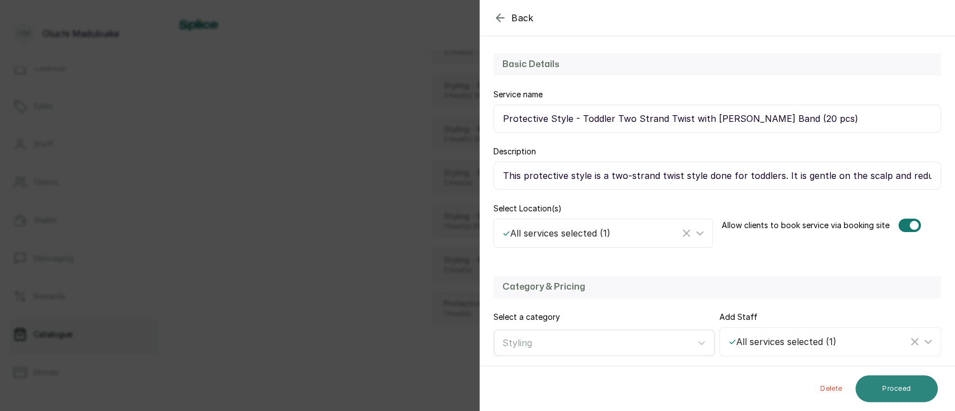
select select "weeks"
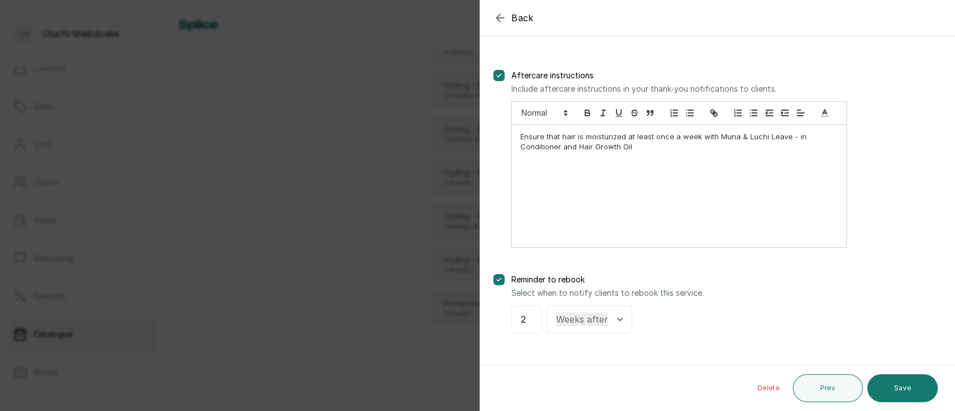
scroll to position [88, 0]
click at [908, 395] on button "Save" at bounding box center [903, 388] width 71 height 28
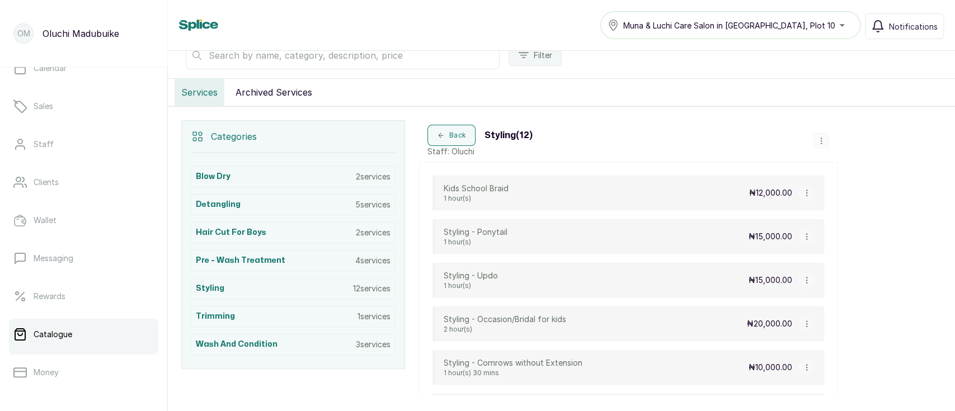
scroll to position [195, 0]
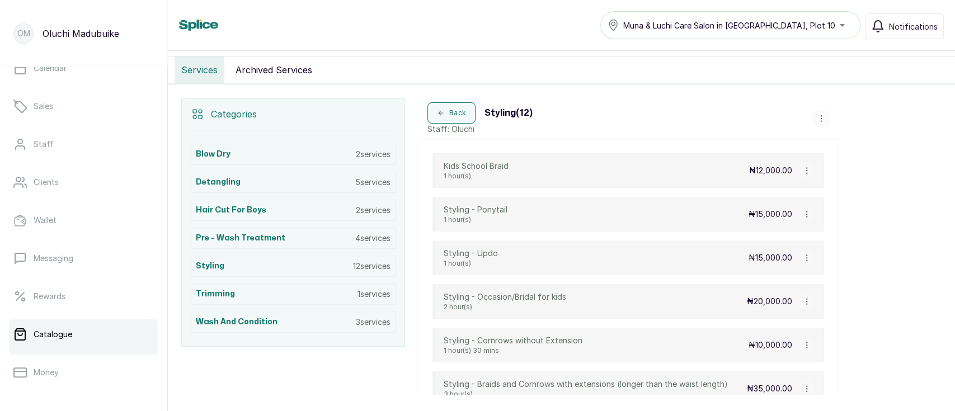
click at [325, 331] on div "Blow Dry 2 services Detangling 5 services Hair Cut for Boys 2 services Pre - Wa…" at bounding box center [293, 238] width 205 height 216
click at [322, 326] on div "Wash and Condition 3 services" at bounding box center [293, 322] width 205 height 21
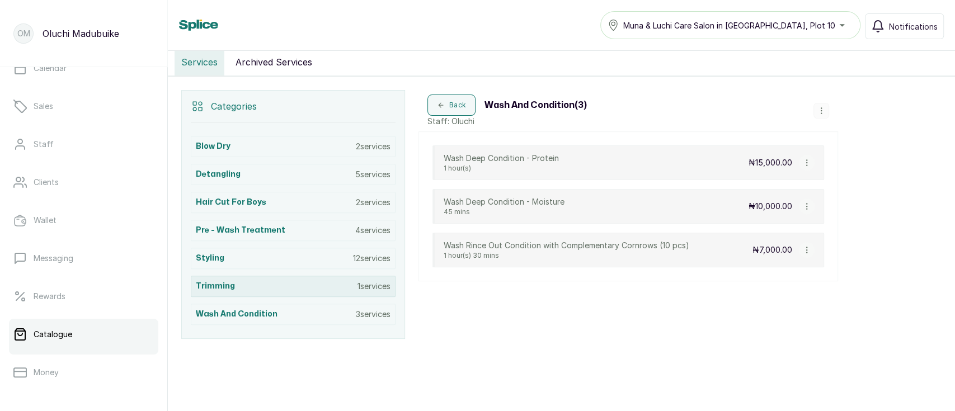
click at [287, 291] on div "Trimming 1 services" at bounding box center [293, 286] width 205 height 21
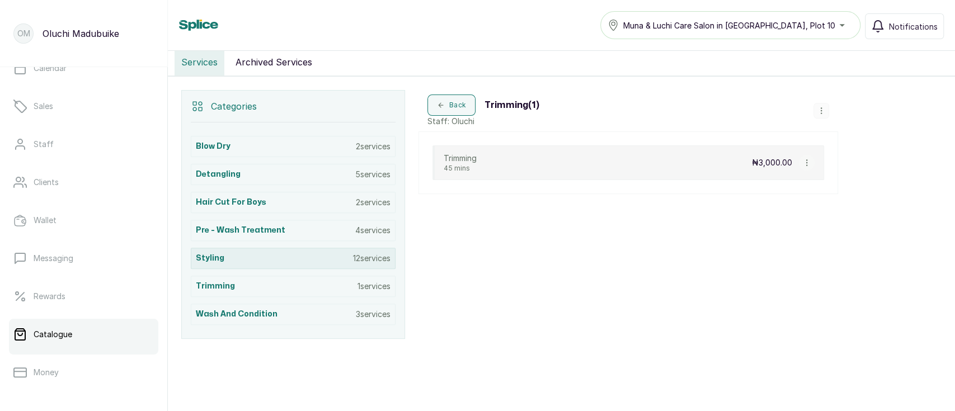
click at [269, 260] on div "Styling 12 services" at bounding box center [293, 258] width 205 height 21
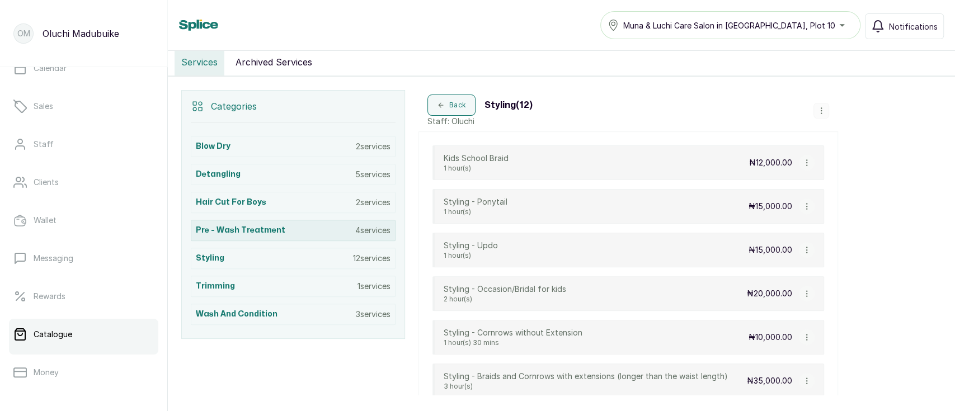
click at [241, 226] on h3 "Pre - Wash Treatment" at bounding box center [241, 230] width 90 height 11
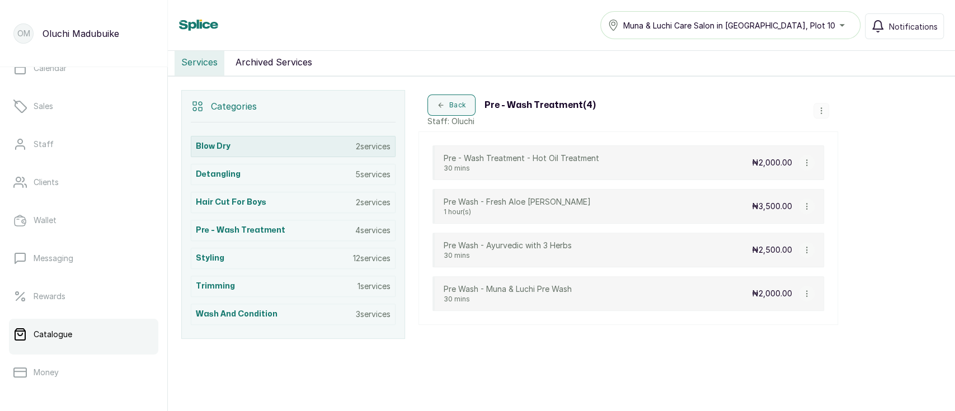
click at [332, 144] on div "Blow Dry 2 services" at bounding box center [293, 146] width 205 height 21
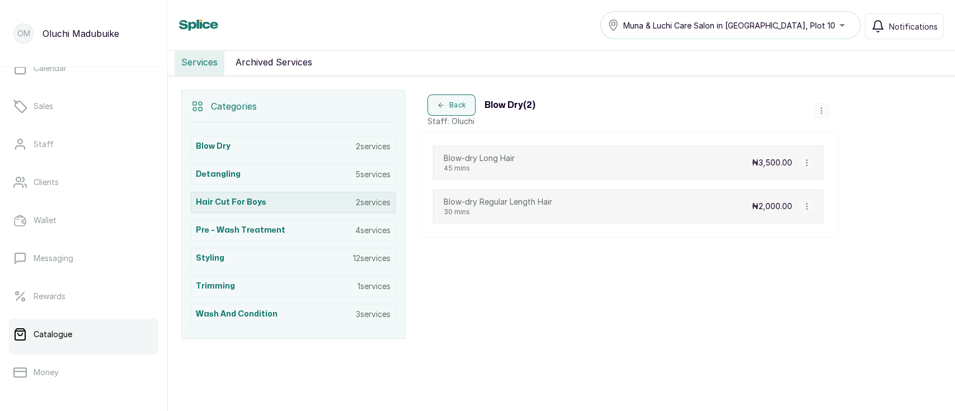
click at [248, 200] on h3 "Hair Cut for Boys" at bounding box center [231, 202] width 71 height 11
click at [825, 104] on button "button" at bounding box center [822, 111] width 16 height 16
click at [747, 253] on div "Back Hair Cut for Boys ( 2 ) Staff: Oluchi Add Service View Category Edit Categ…" at bounding box center [629, 214] width 420 height 249
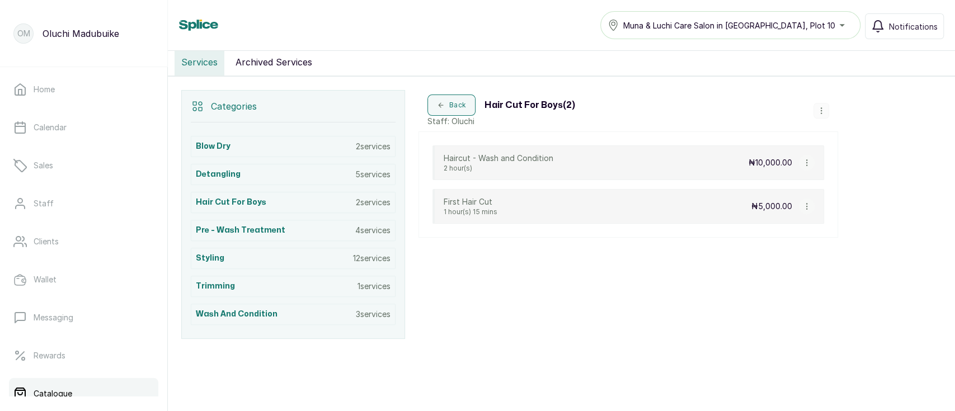
click at [807, 205] on icon "button" at bounding box center [807, 207] width 1 height 6
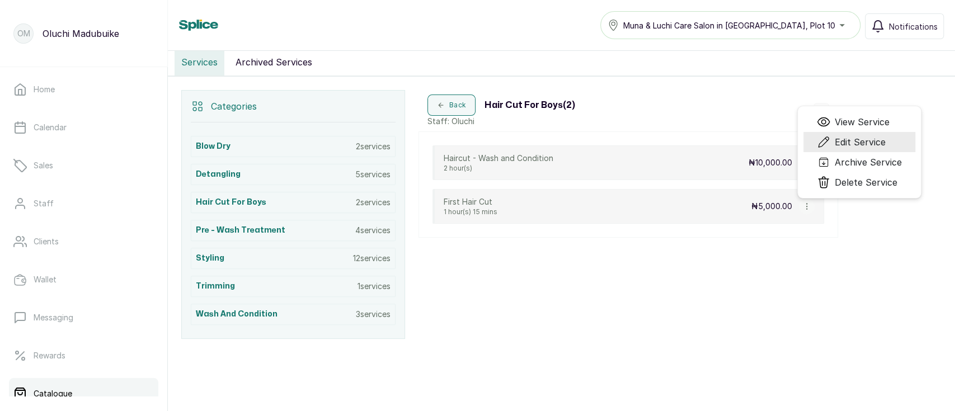
click at [850, 141] on span "Edit Service" at bounding box center [860, 141] width 51 height 13
select select "fixed"
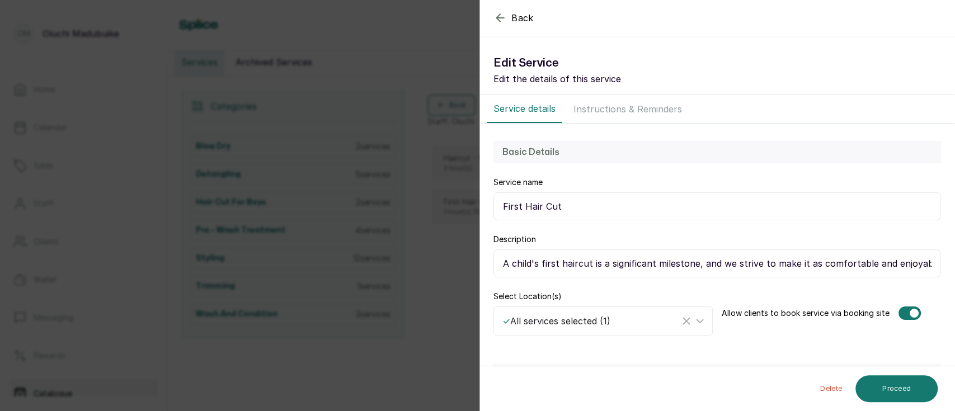
click at [657, 259] on input "A child's first haircut is a significant milestone, and we strive to make it as…" at bounding box center [718, 264] width 448 height 28
click at [502, 17] on icon "button" at bounding box center [499, 17] width 7 height 7
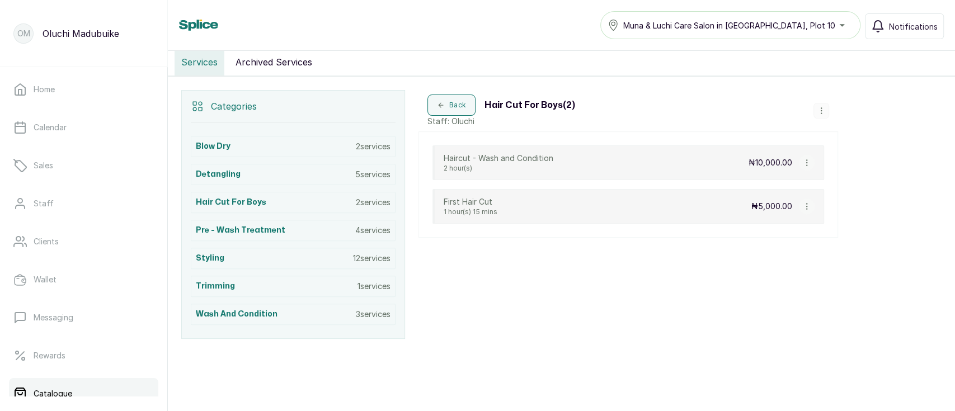
click at [823, 110] on icon "button" at bounding box center [822, 111] width 8 height 8
click at [852, 136] on span "Add Service" at bounding box center [858, 134] width 51 height 13
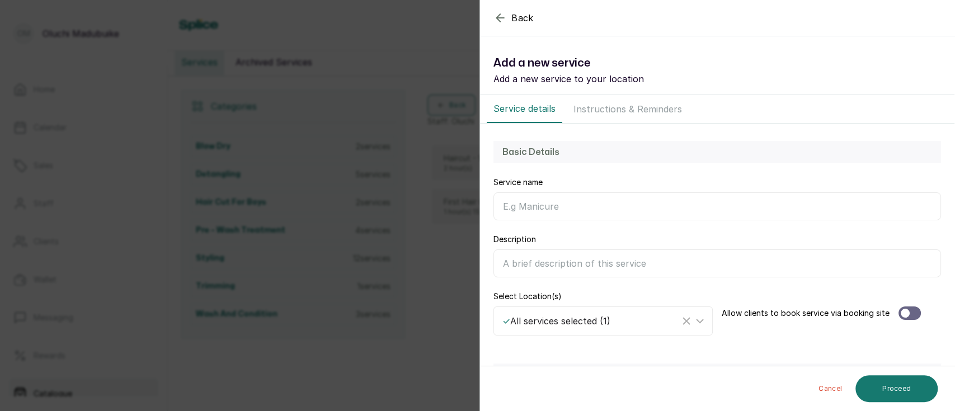
click at [555, 211] on input "Service name" at bounding box center [718, 207] width 448 height 28
type input "b"
type input "Hair Cut for Boys"
click at [539, 261] on input "Description" at bounding box center [718, 264] width 448 height 28
paste input "A child's first haircut is a significant milestone, and we strive to make it as…"
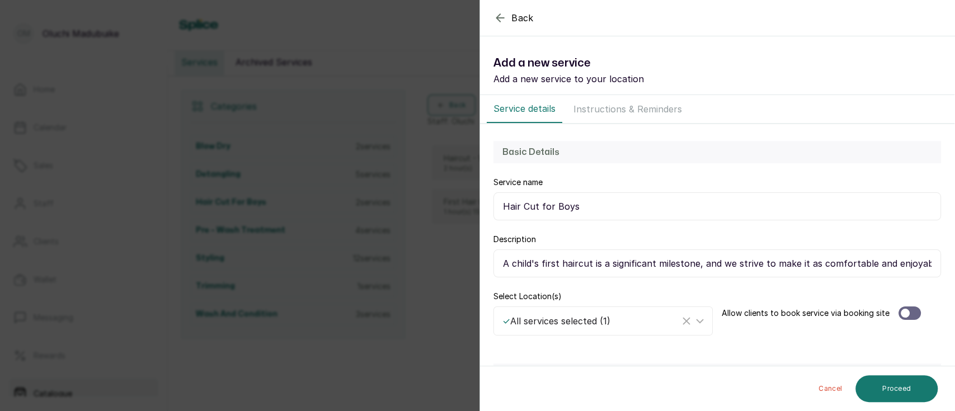
drag, startPoint x: 926, startPoint y: 262, endPoint x: 479, endPoint y: 249, distance: 447.4
click at [479, 249] on div "Back Service Add a new service Add a new service to your location Service detai…" at bounding box center [477, 205] width 955 height 411
type input "This service is a regular hair cut for boys."
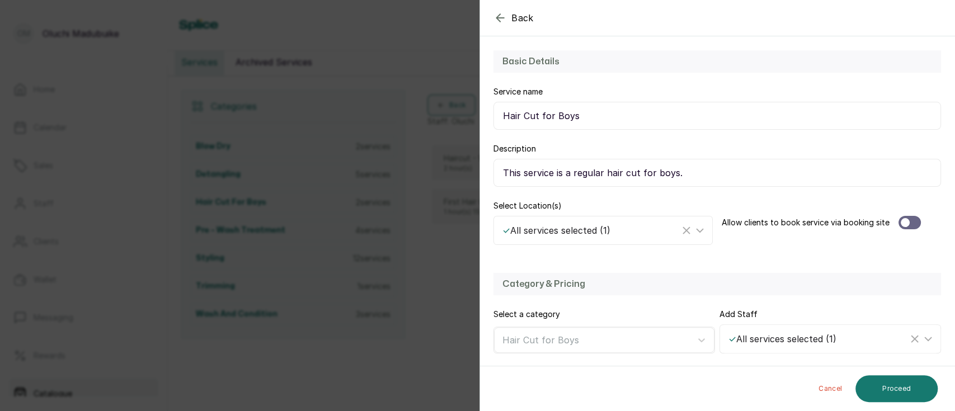
scroll to position [100, 0]
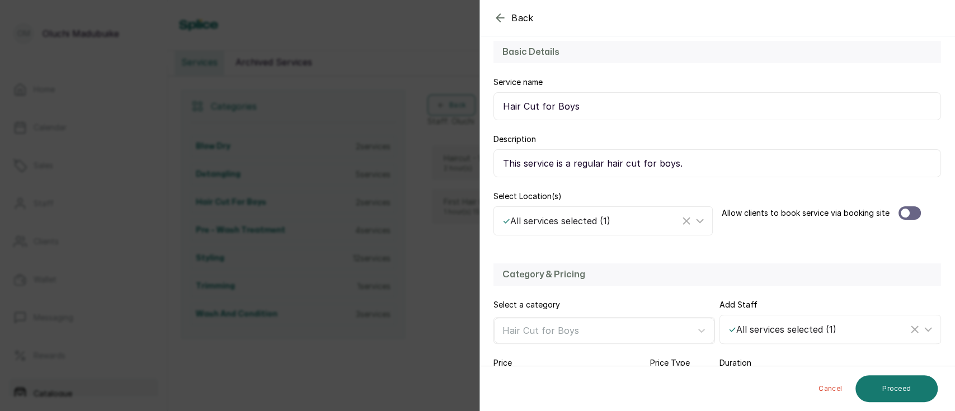
click at [901, 212] on div at bounding box center [905, 213] width 9 height 9
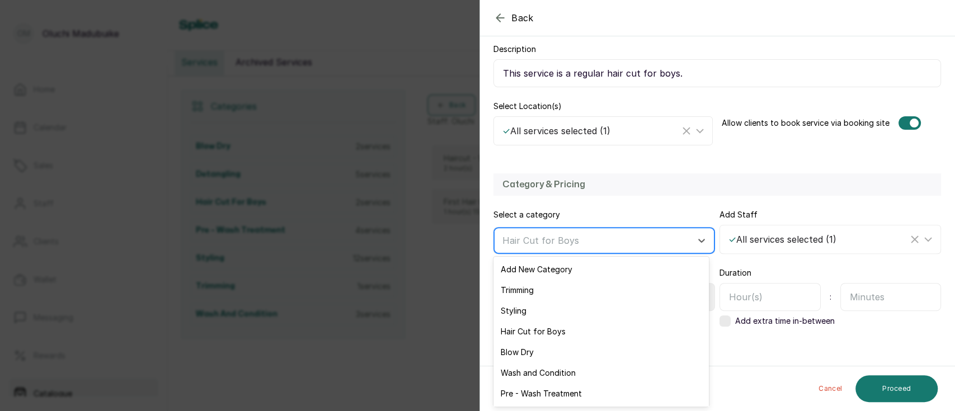
click at [657, 241] on div at bounding box center [595, 240] width 184 height 15
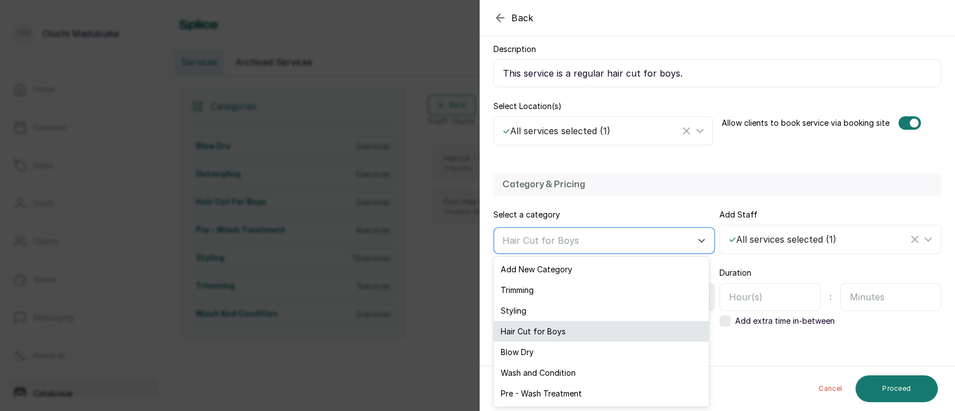
click at [612, 331] on div "Hair Cut for Boys" at bounding box center [601, 331] width 215 height 21
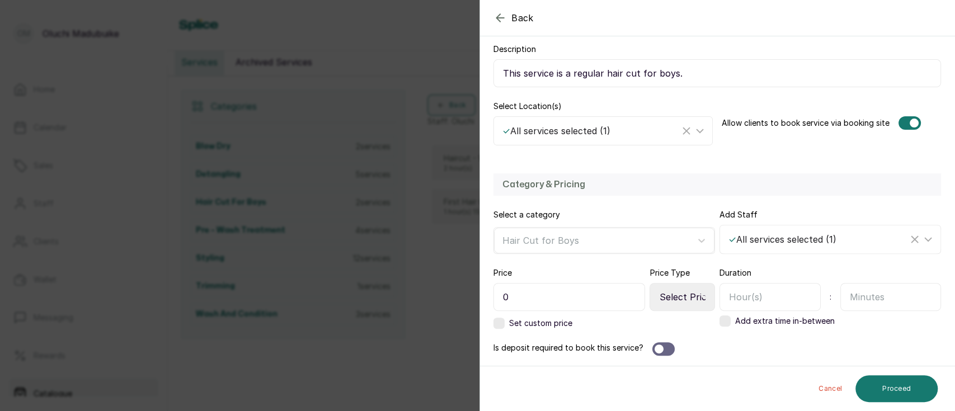
click at [612, 296] on input "0" at bounding box center [570, 297] width 152 height 28
type input "5,000"
click at [673, 301] on select "Select Price Type Fixed From" at bounding box center [682, 297] width 65 height 28
select select "fixed"
click at [650, 283] on select "Select Price Type Fixed From" at bounding box center [682, 297] width 65 height 28
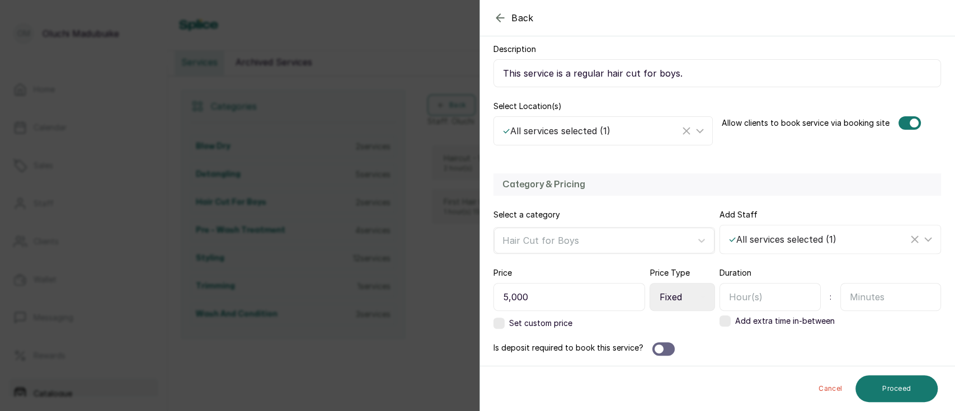
click at [765, 298] on input "text" at bounding box center [770, 297] width 101 height 28
type input "30"
click at [844, 296] on input "text" at bounding box center [891, 297] width 101 height 28
type input "00"
click at [755, 348] on div "Is deposit required to book this service?" at bounding box center [718, 349] width 448 height 13
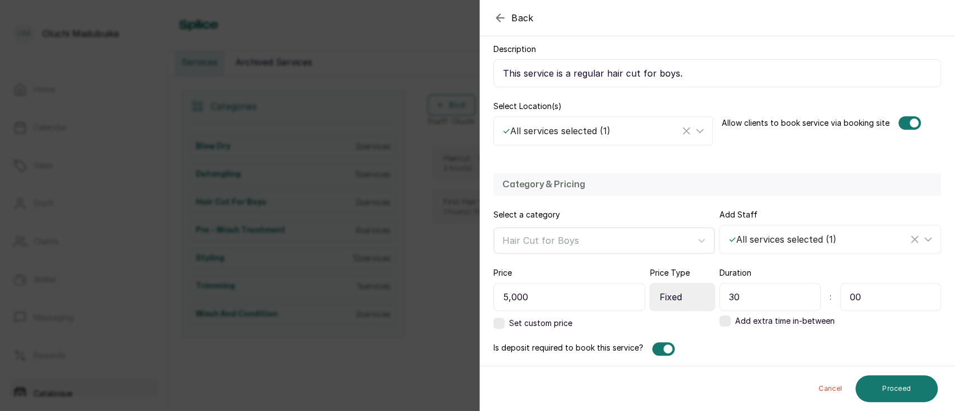
click at [665, 352] on div at bounding box center [668, 349] width 9 height 9
click at [886, 397] on button "Proceed" at bounding box center [897, 389] width 82 height 27
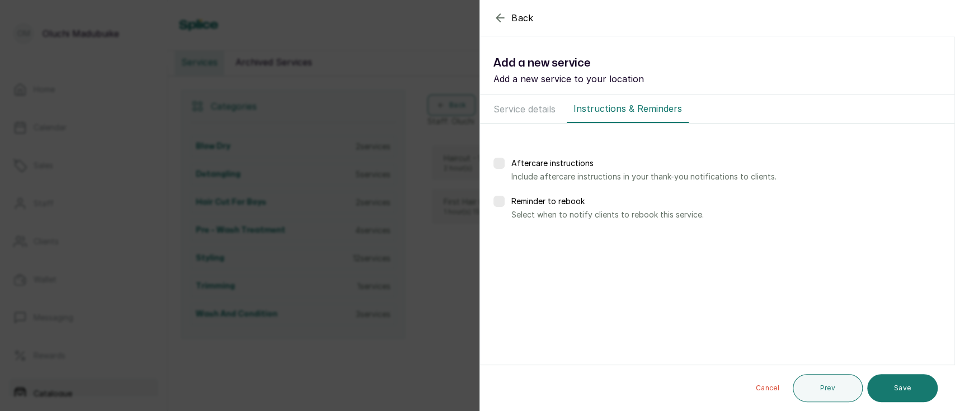
scroll to position [0, 0]
click at [891, 393] on button "Save" at bounding box center [903, 388] width 71 height 28
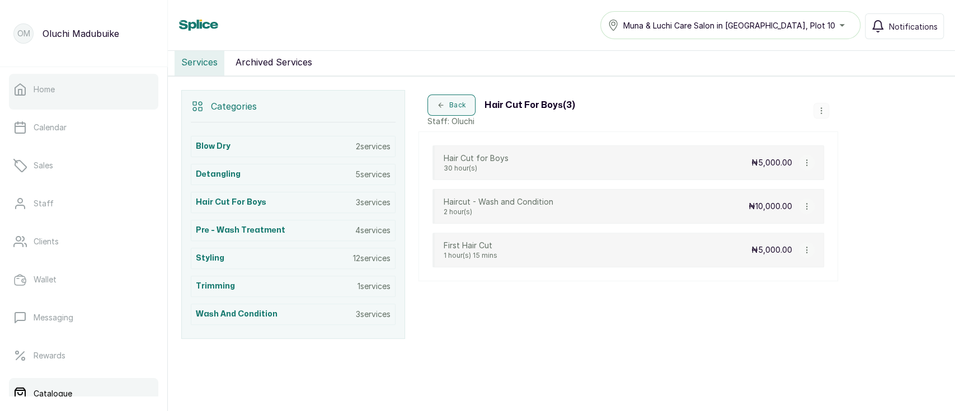
click at [77, 101] on link "Home" at bounding box center [83, 89] width 149 height 31
